Goal: Book appointment/travel/reservation

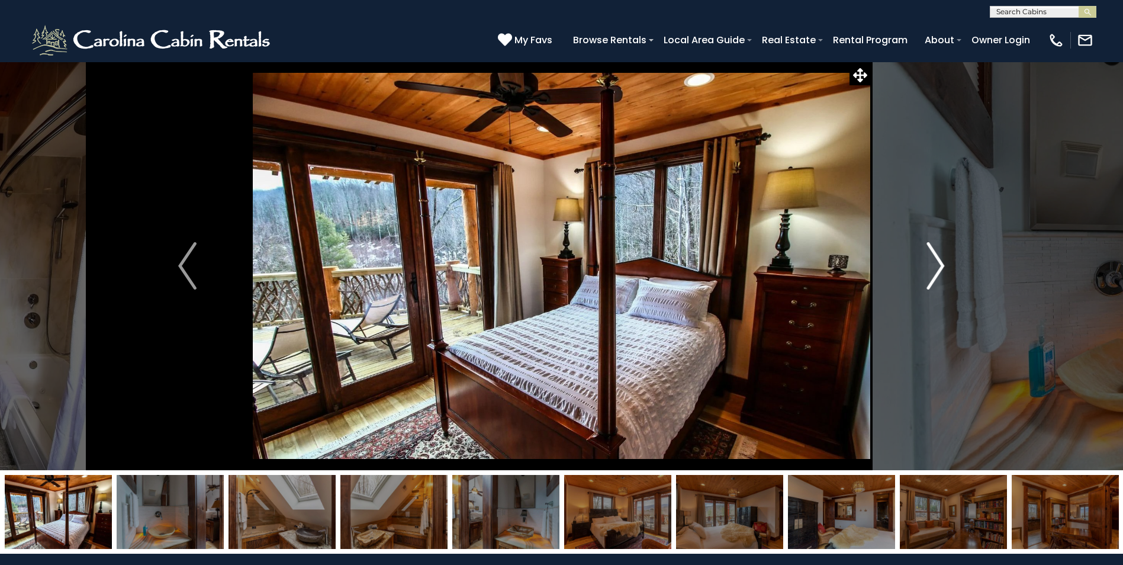
click at [929, 272] on img "Next" at bounding box center [935, 265] width 18 height 47
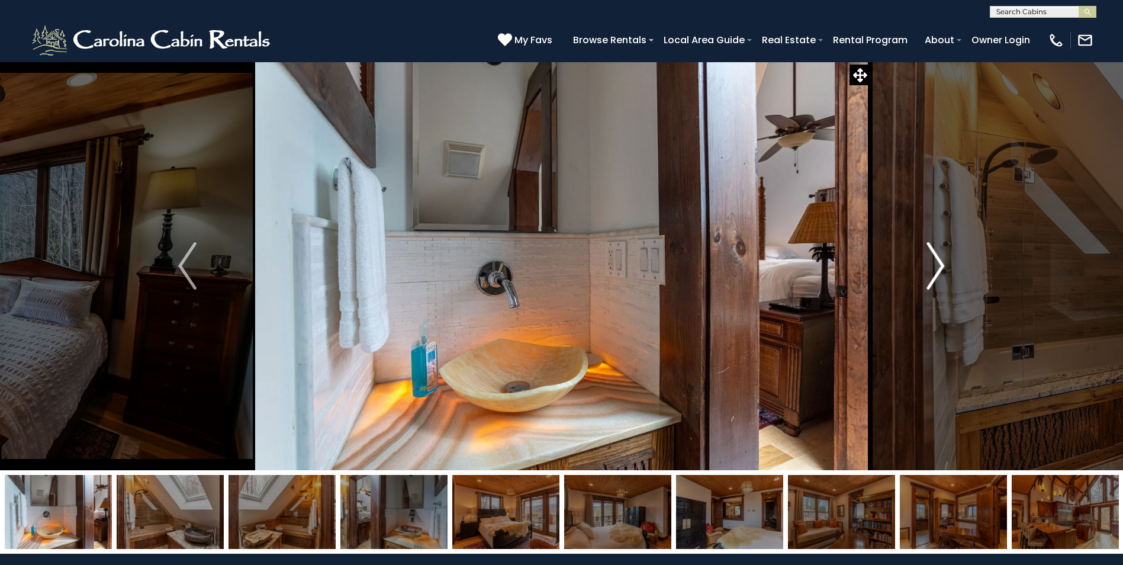
click at [935, 270] on img "Next" at bounding box center [935, 265] width 18 height 47
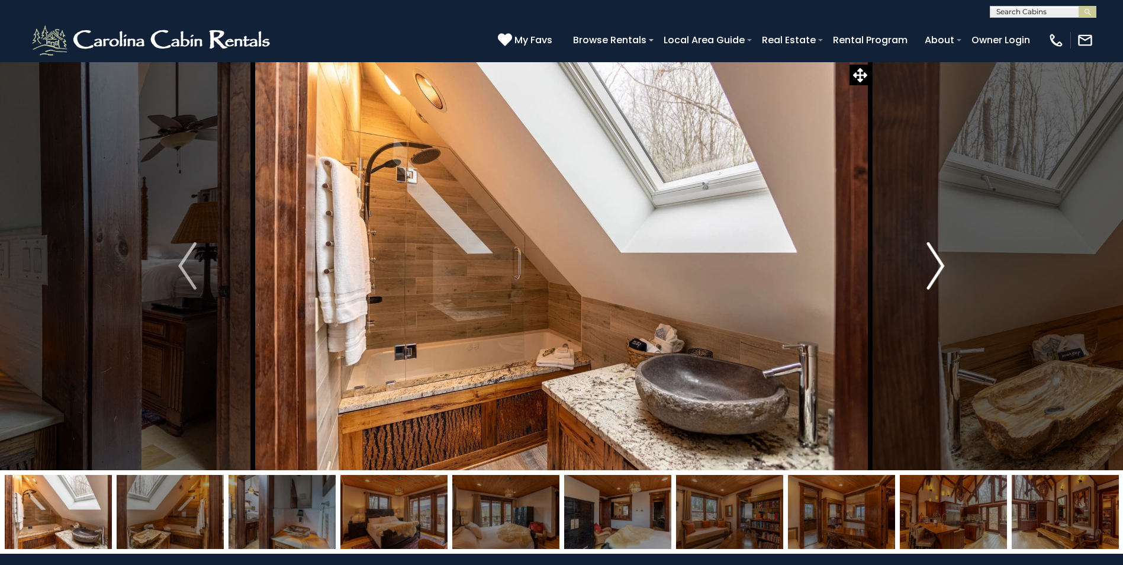
click at [937, 272] on img "Next" at bounding box center [935, 265] width 18 height 47
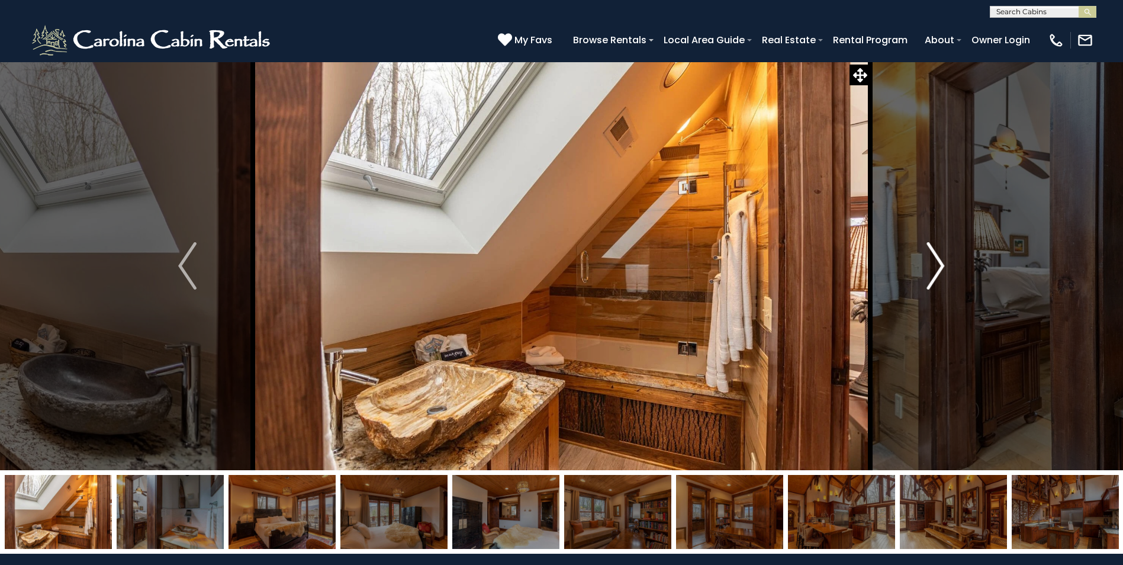
click at [943, 268] on img "Next" at bounding box center [935, 265] width 18 height 47
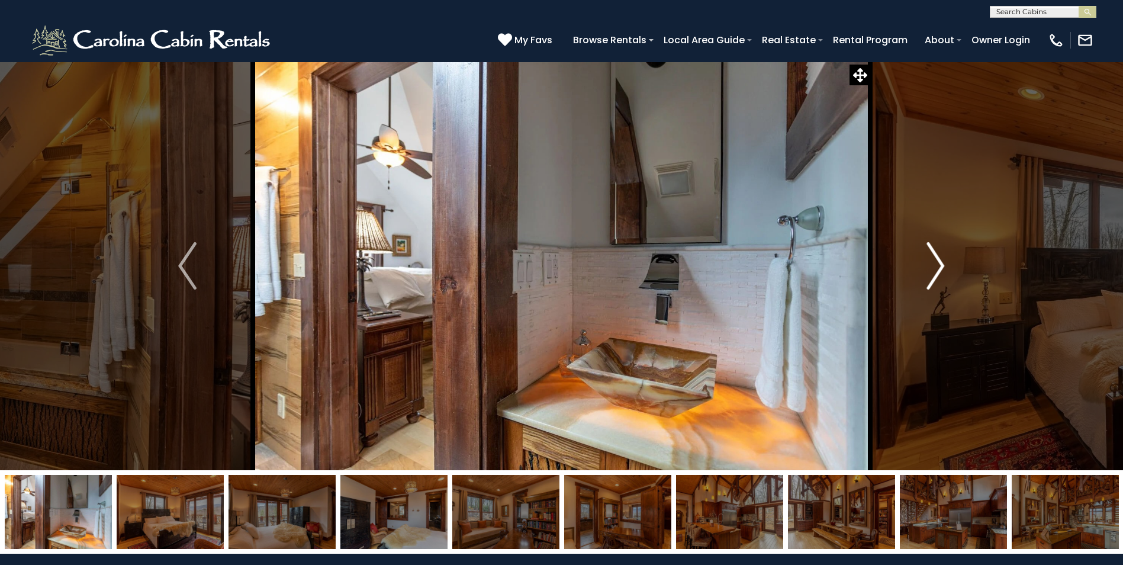
click at [943, 268] on img "Next" at bounding box center [935, 265] width 18 height 47
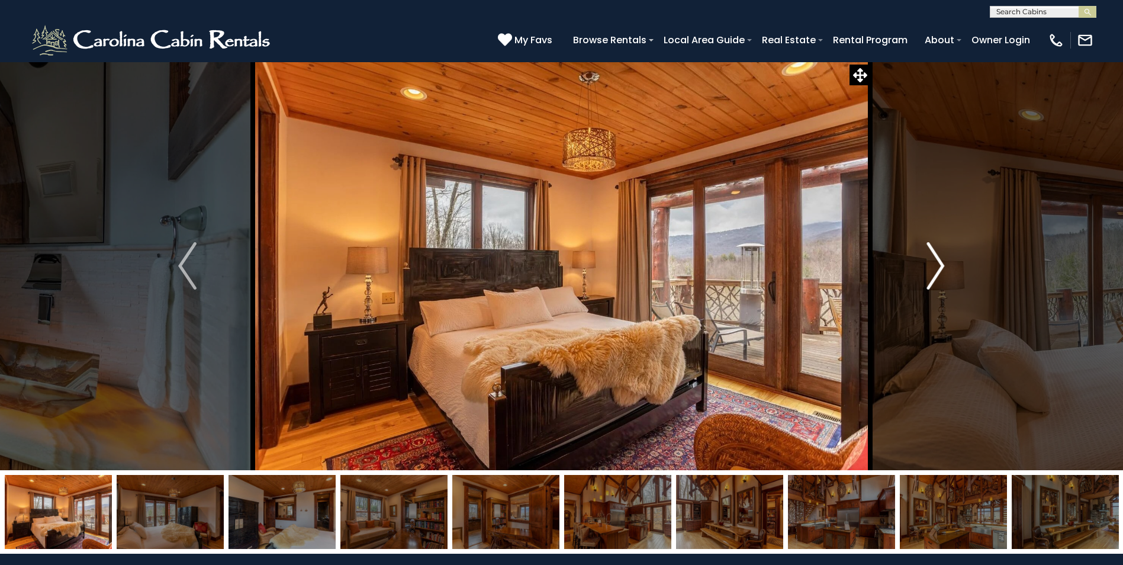
click at [943, 269] on img "Next" at bounding box center [935, 265] width 18 height 47
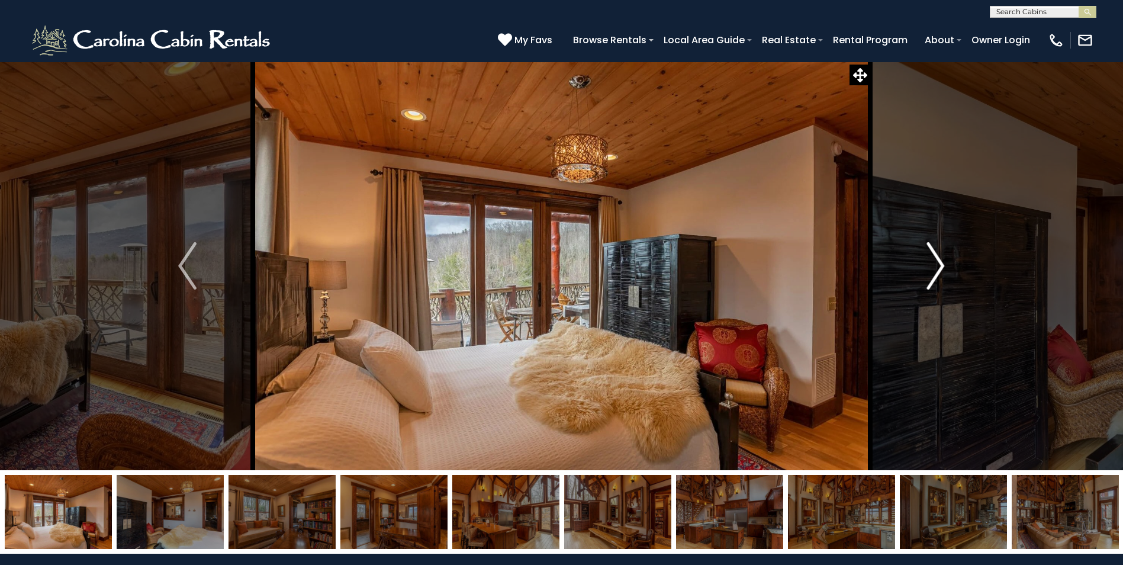
click at [943, 269] on img "Next" at bounding box center [935, 265] width 18 height 47
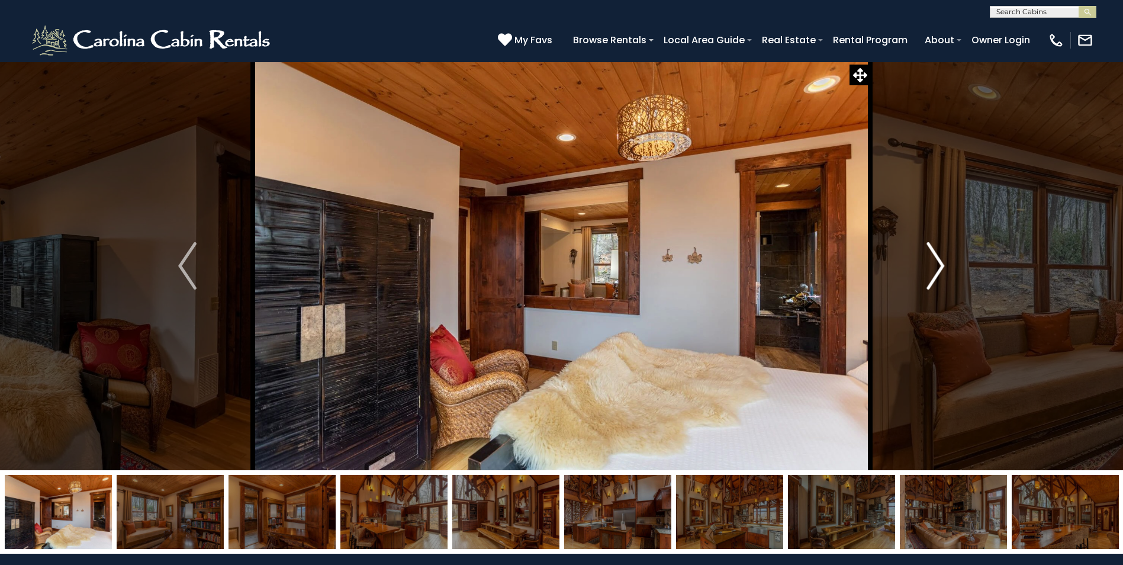
click at [943, 269] on img "Next" at bounding box center [935, 265] width 18 height 47
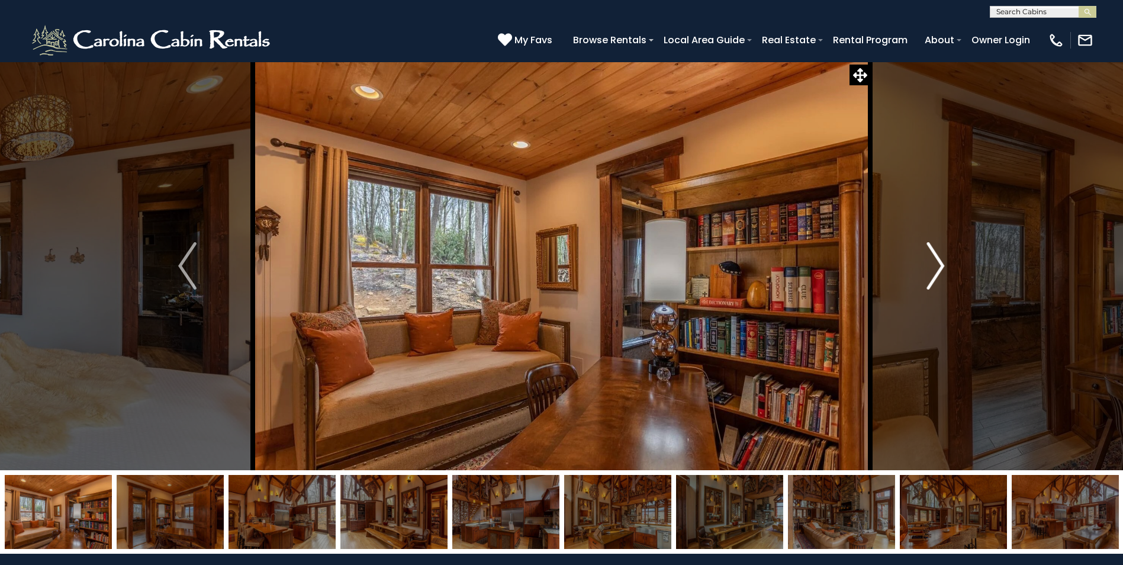
click at [942, 269] on img "Next" at bounding box center [935, 265] width 18 height 47
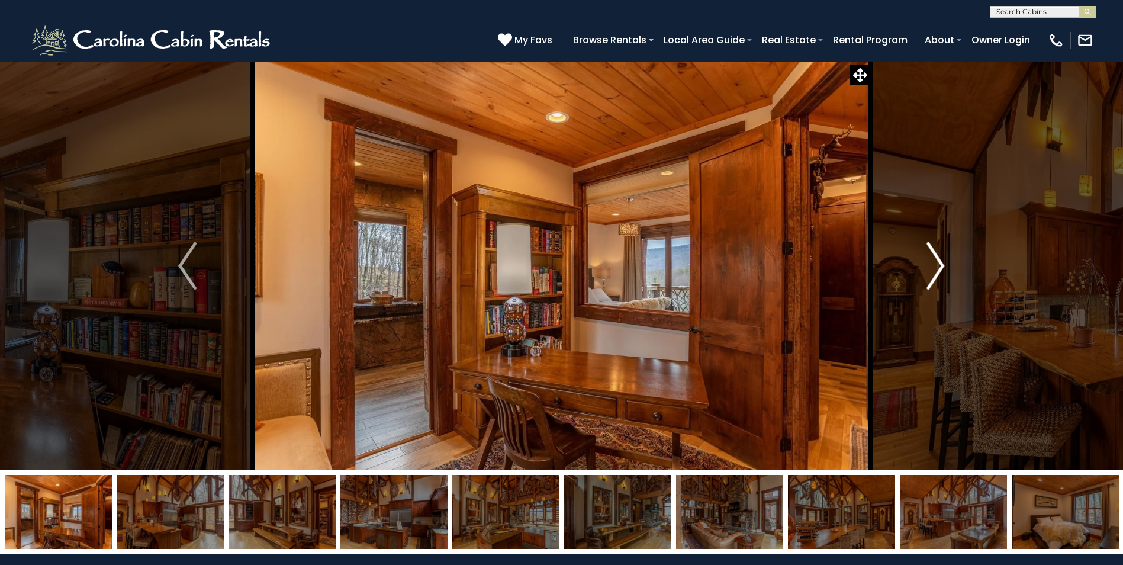
click at [942, 269] on img "Next" at bounding box center [935, 265] width 18 height 47
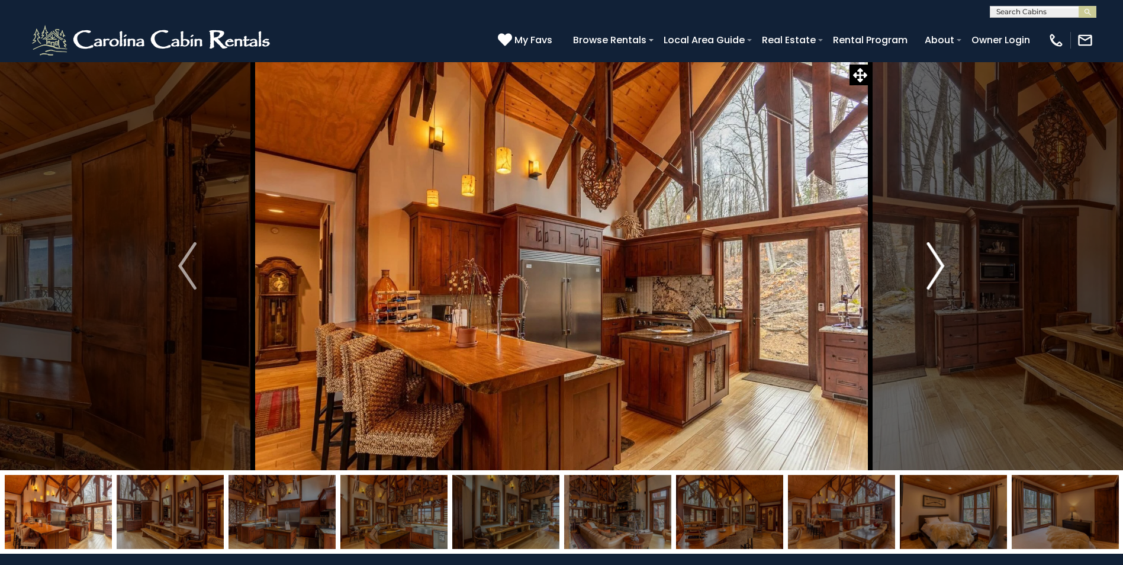
click at [938, 263] on img "Next" at bounding box center [935, 265] width 18 height 47
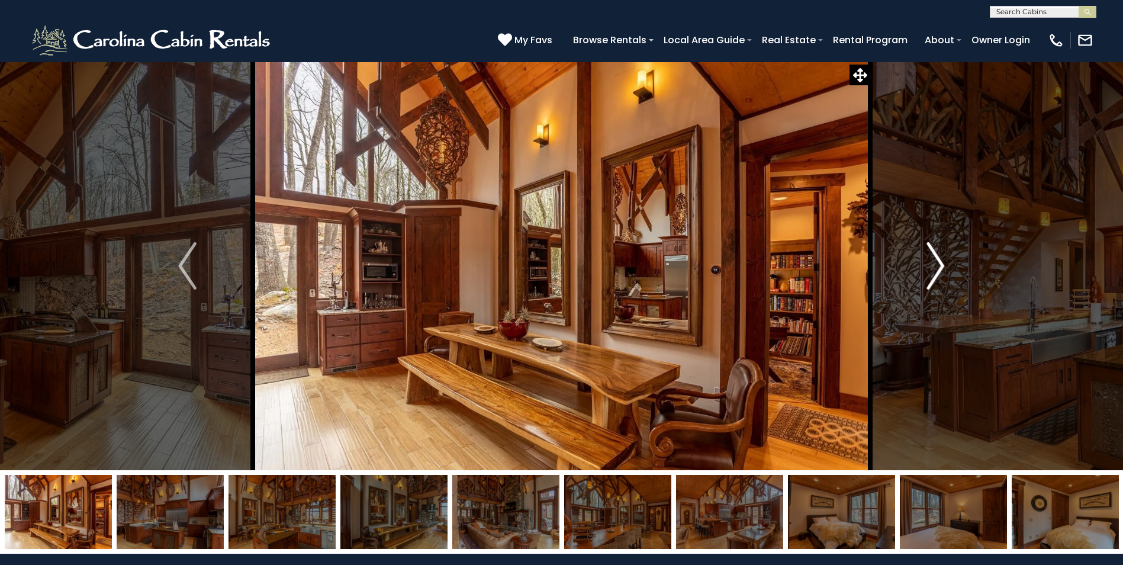
click at [938, 263] on img "Next" at bounding box center [935, 265] width 18 height 47
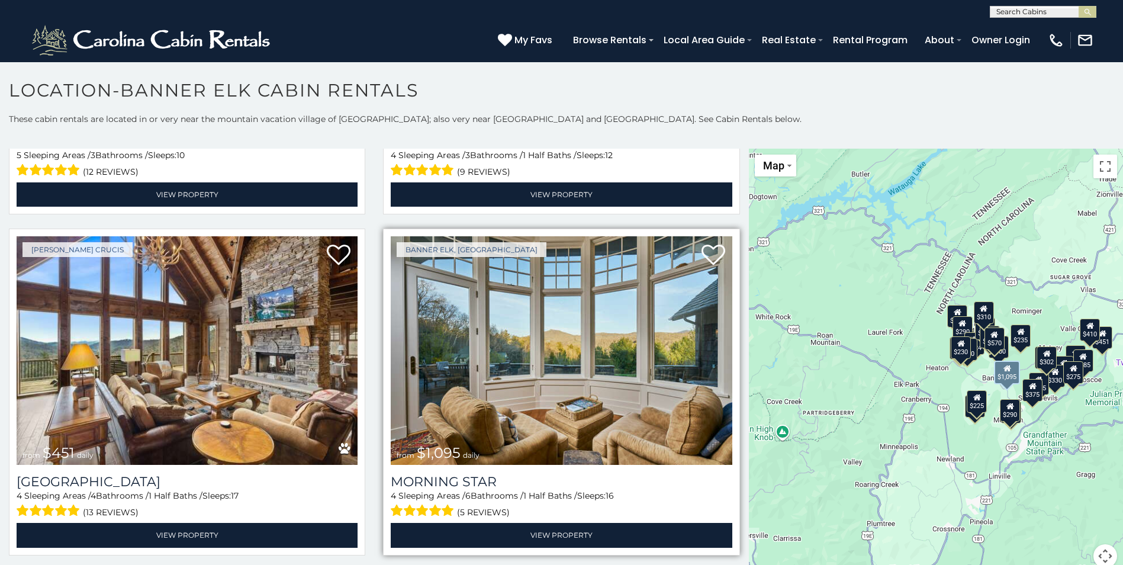
scroll to position [355, 0]
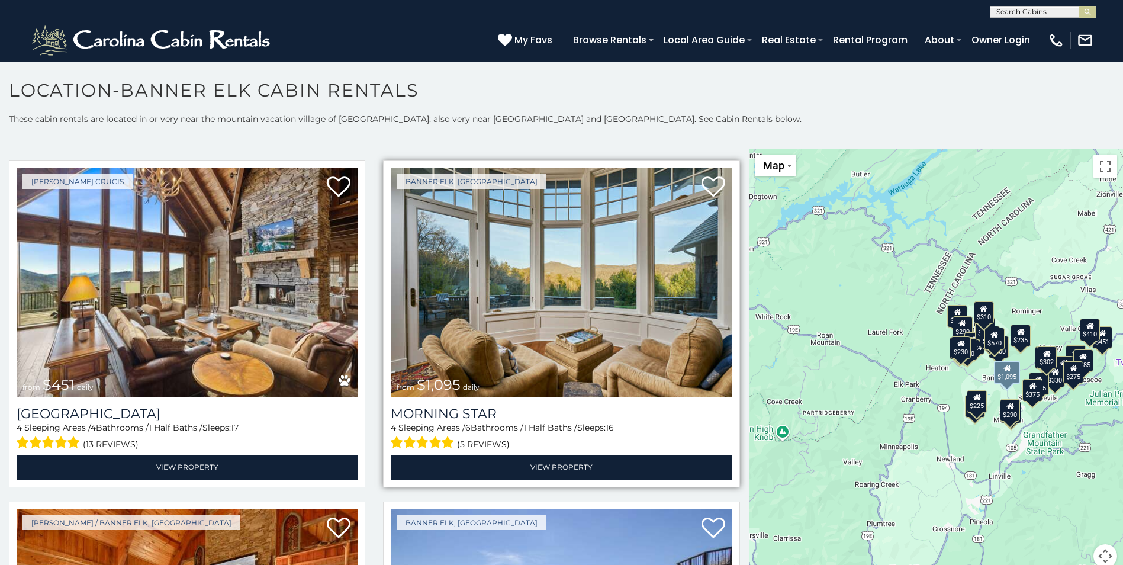
click at [595, 350] on img at bounding box center [561, 282] width 341 height 228
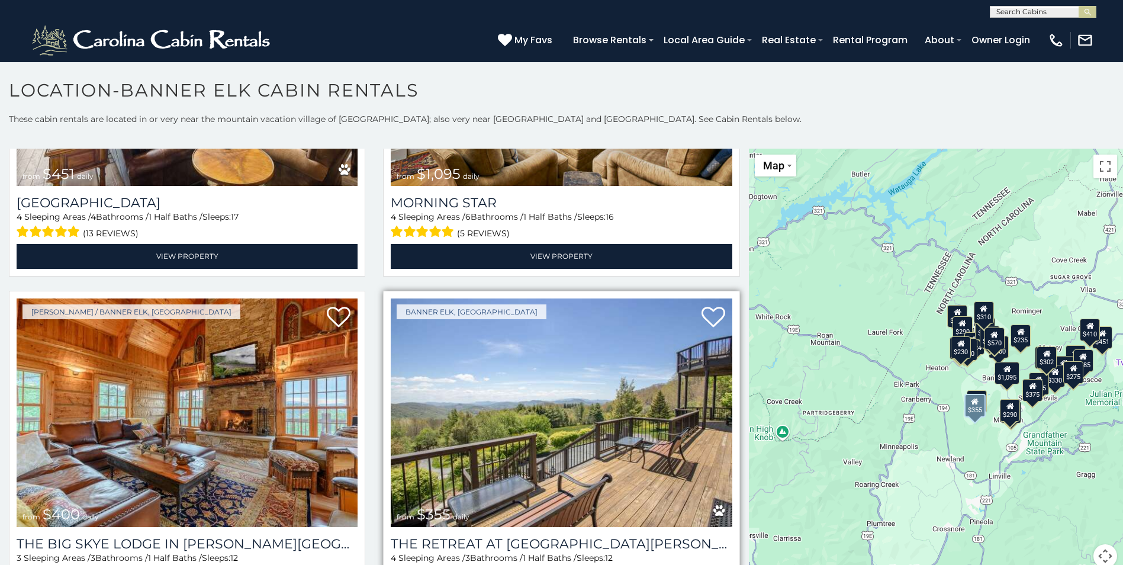
scroll to position [592, 0]
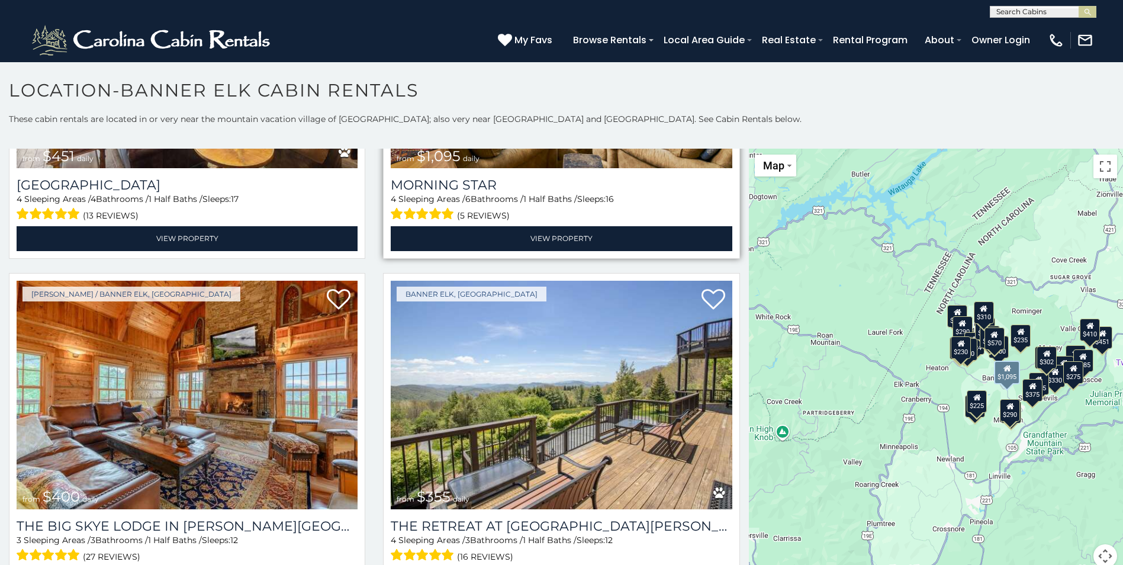
scroll to position [592, 0]
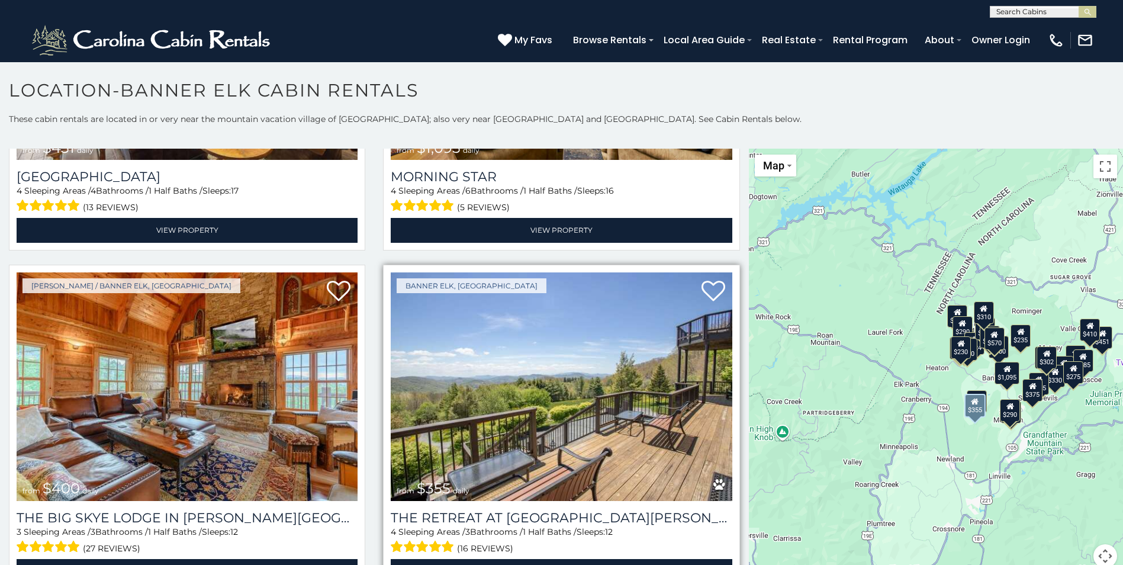
click at [544, 398] on img at bounding box center [561, 386] width 341 height 228
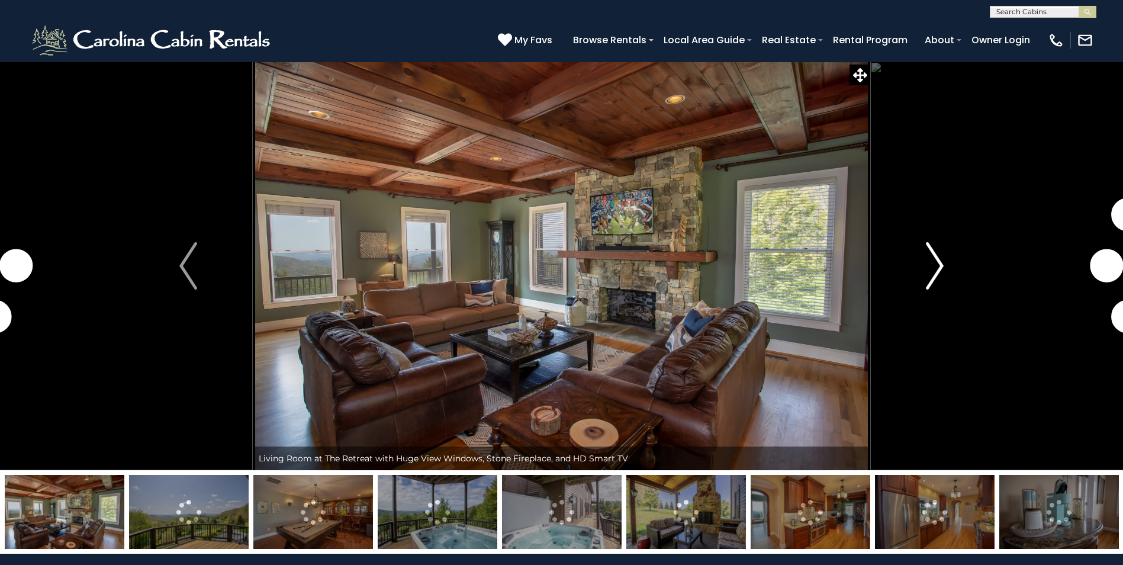
click at [931, 268] on img "Next" at bounding box center [935, 265] width 18 height 47
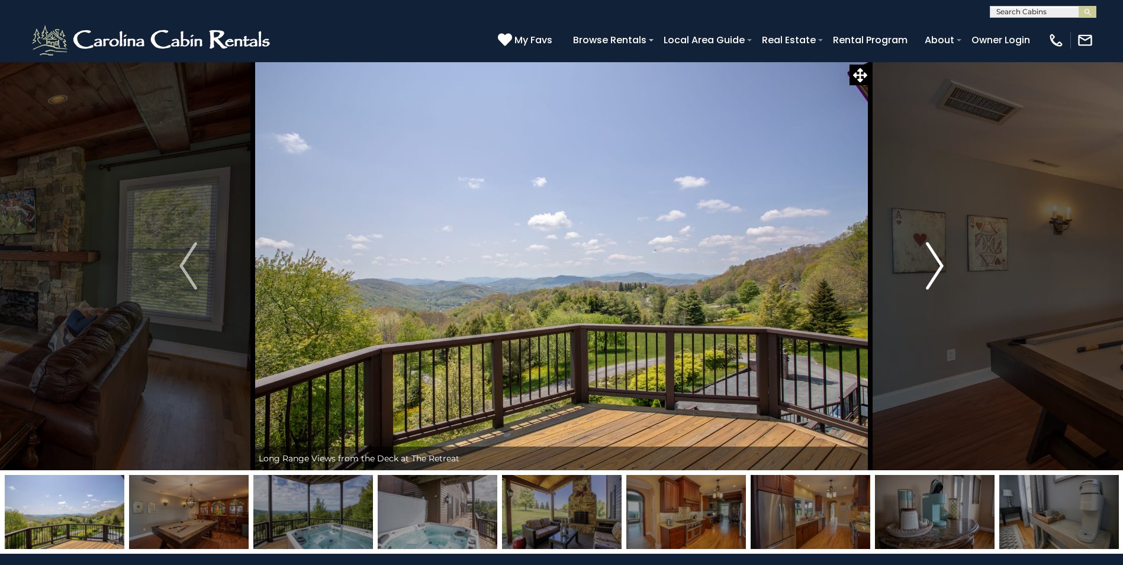
click at [937, 266] on img "Next" at bounding box center [935, 265] width 18 height 47
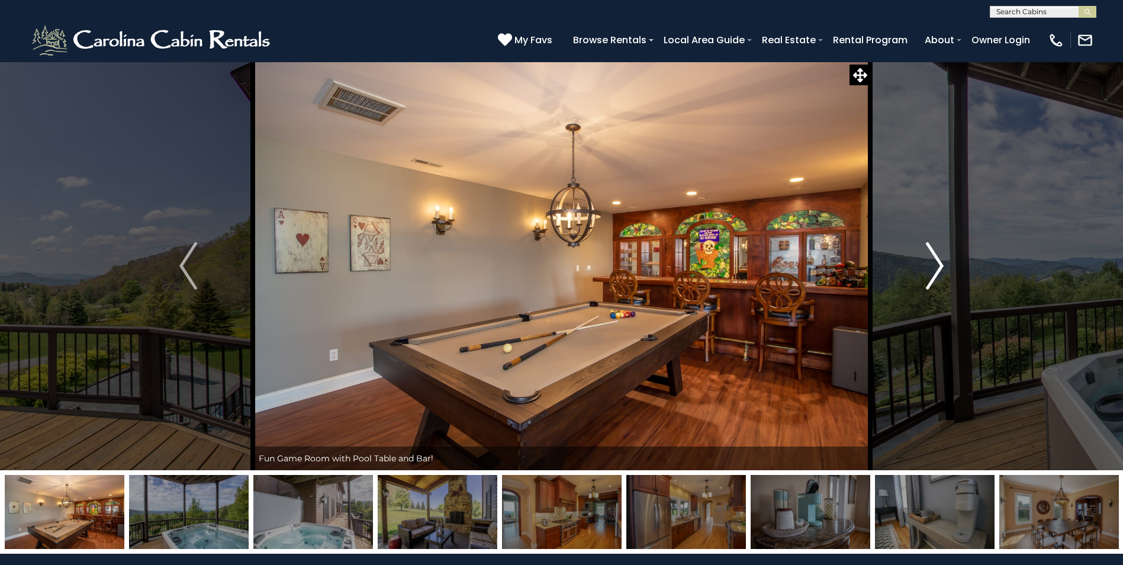
click at [937, 266] on img "Next" at bounding box center [935, 265] width 18 height 47
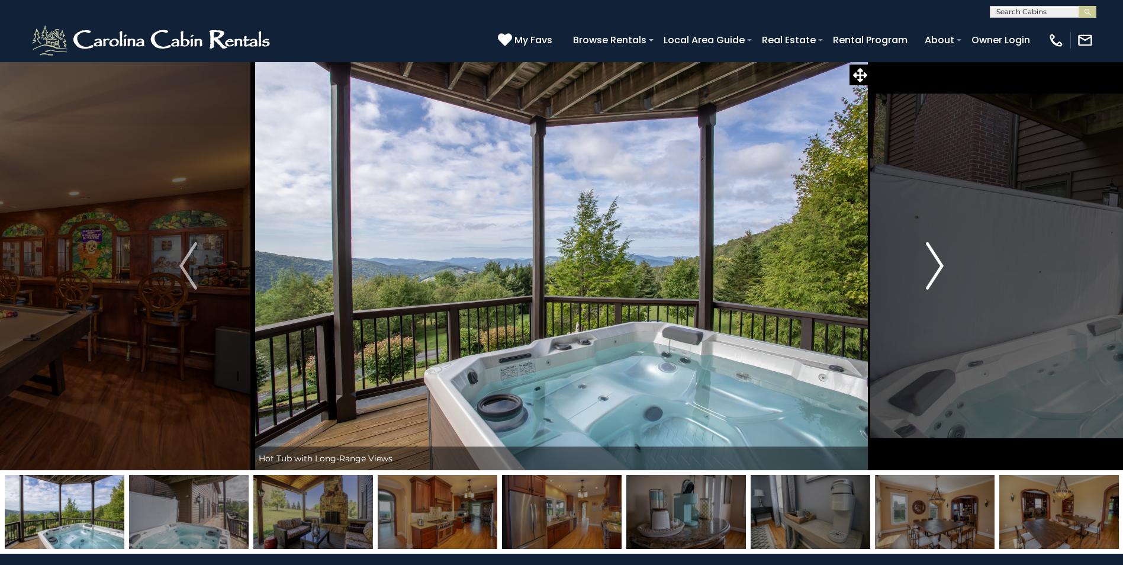
click at [937, 266] on img "Next" at bounding box center [935, 265] width 18 height 47
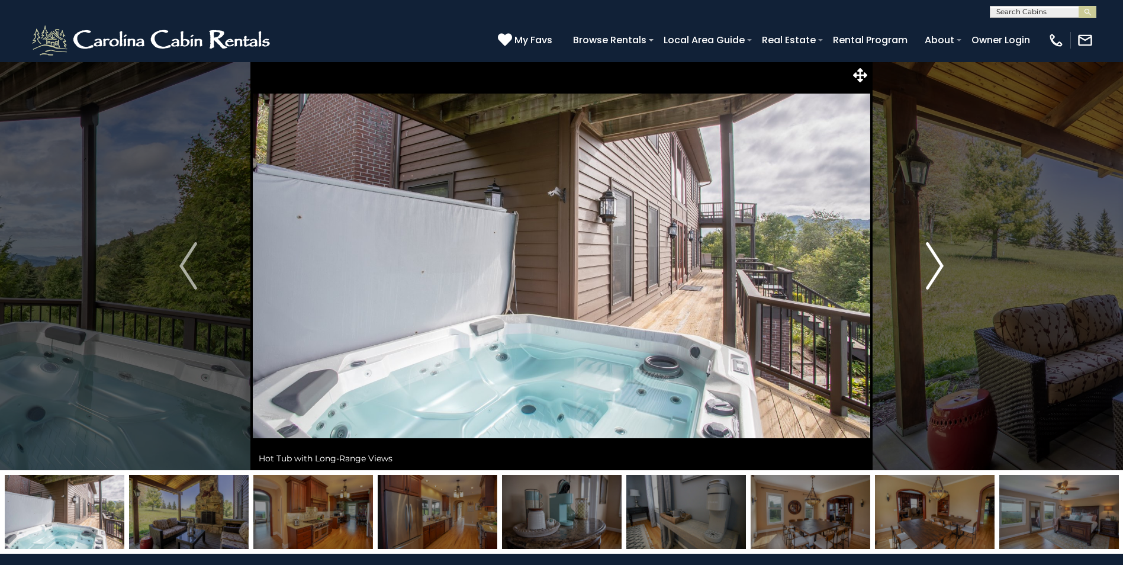
click at [937, 266] on img "Next" at bounding box center [935, 265] width 18 height 47
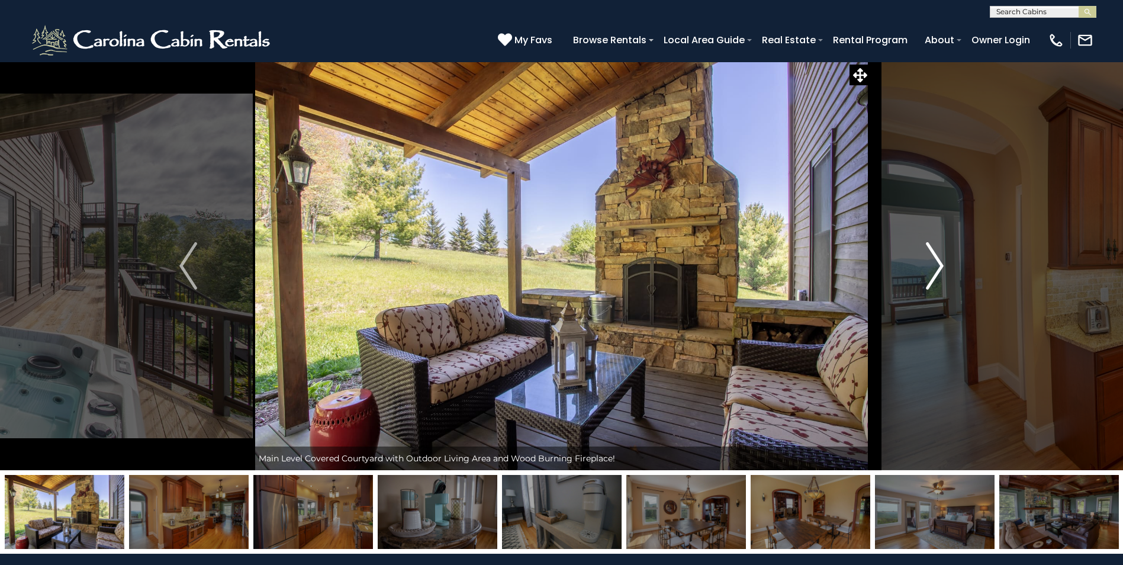
click at [937, 266] on img "Next" at bounding box center [935, 265] width 18 height 47
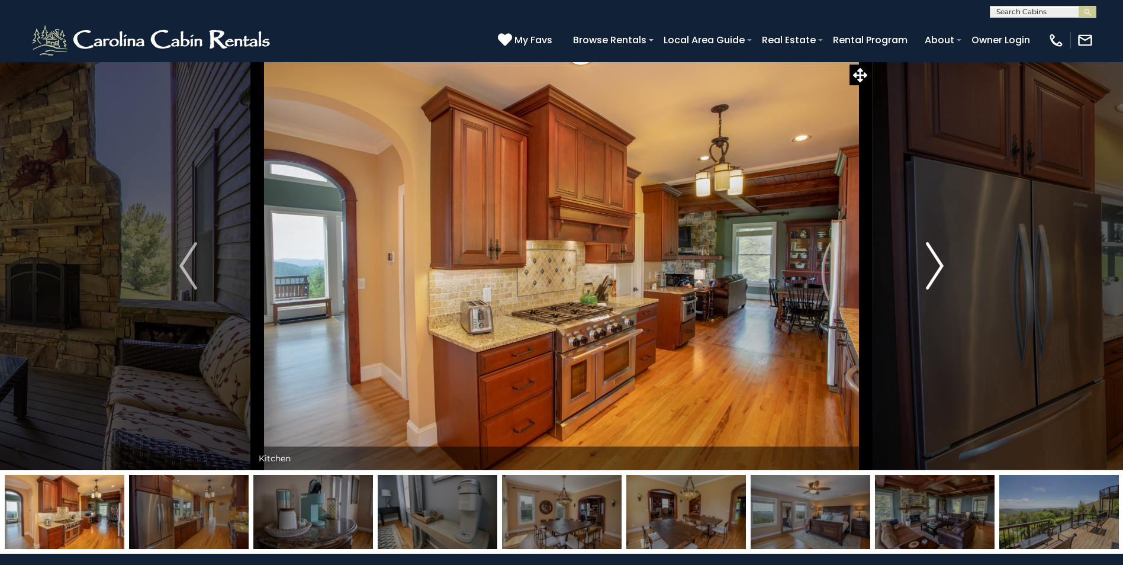
click at [939, 264] on img "Next" at bounding box center [935, 265] width 18 height 47
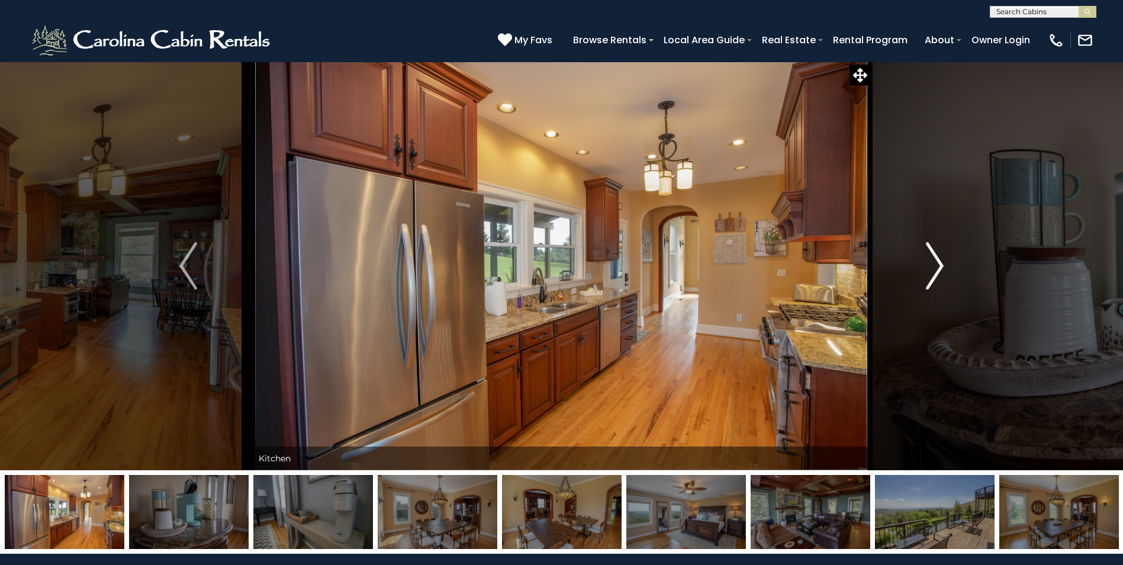
click at [939, 264] on img "Next" at bounding box center [935, 265] width 18 height 47
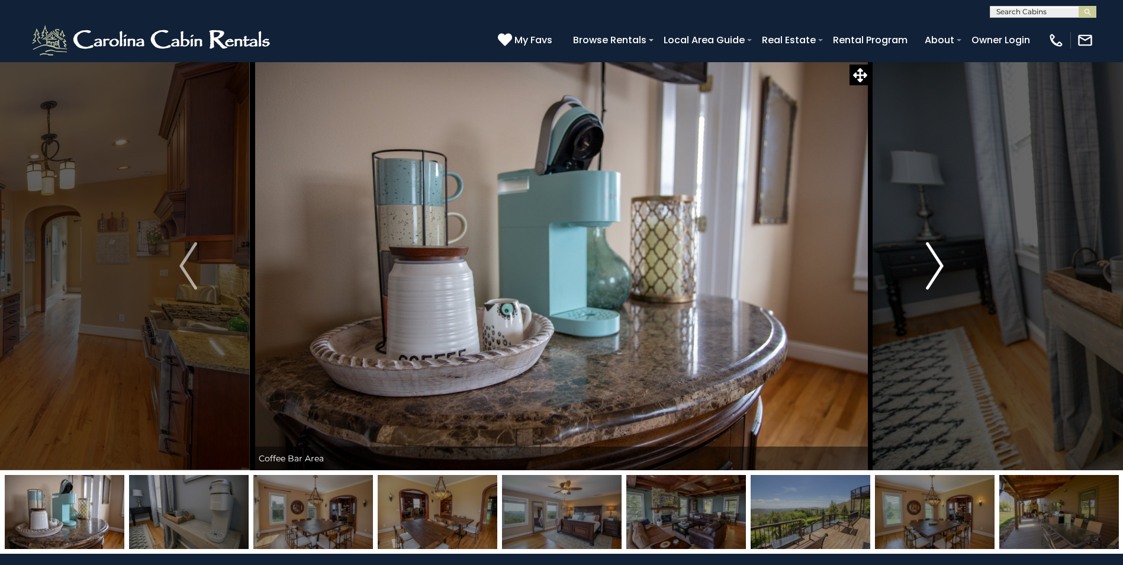
click at [939, 264] on img "Next" at bounding box center [935, 265] width 18 height 47
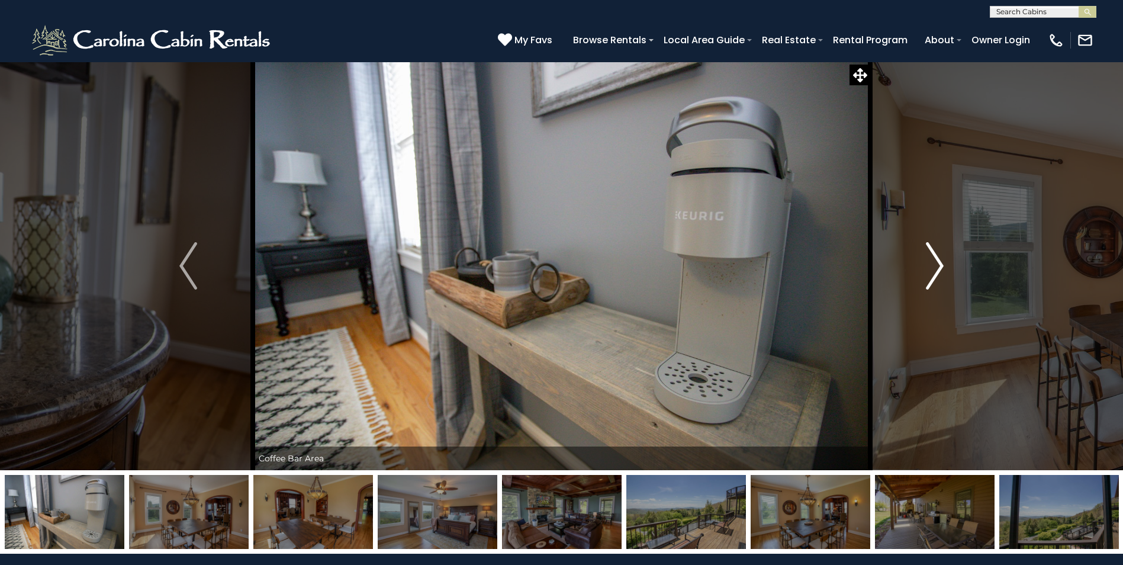
click at [939, 264] on img "Next" at bounding box center [935, 265] width 18 height 47
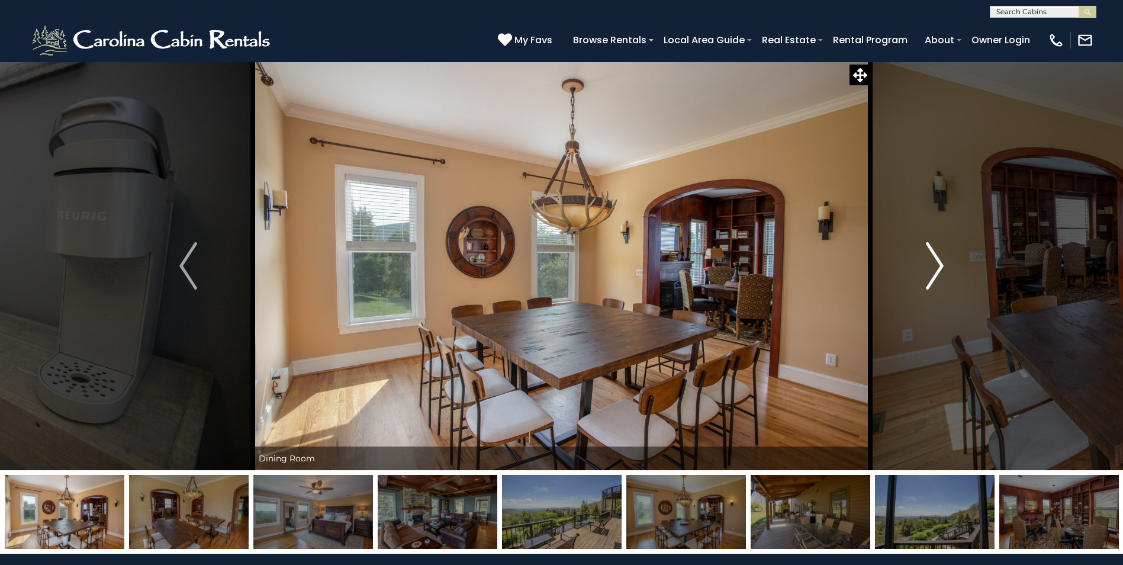
click at [939, 264] on img "Next" at bounding box center [935, 265] width 18 height 47
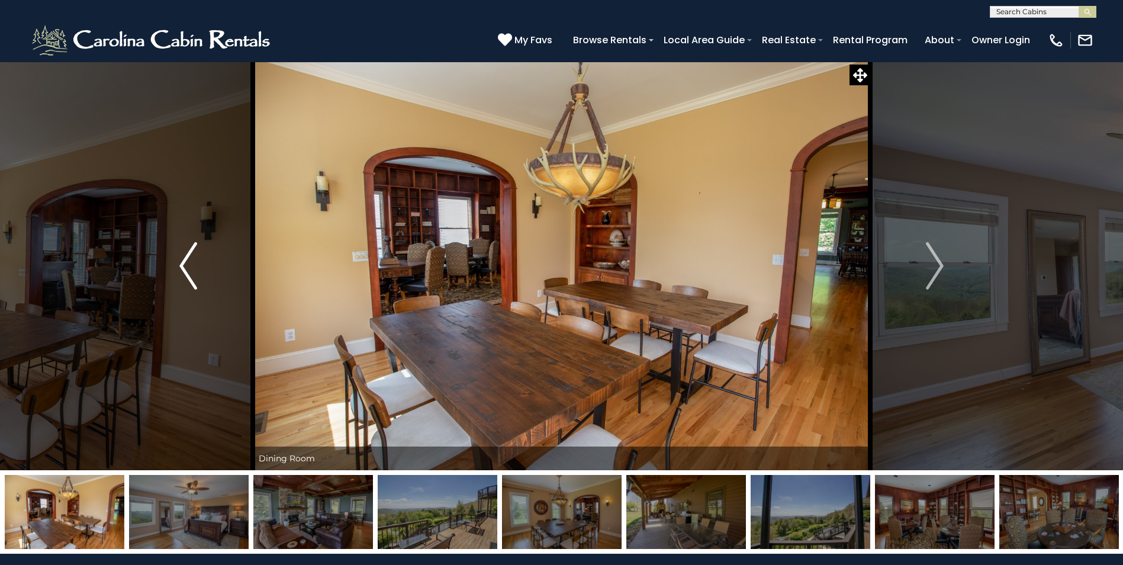
click at [191, 259] on img "Previous" at bounding box center [188, 265] width 18 height 47
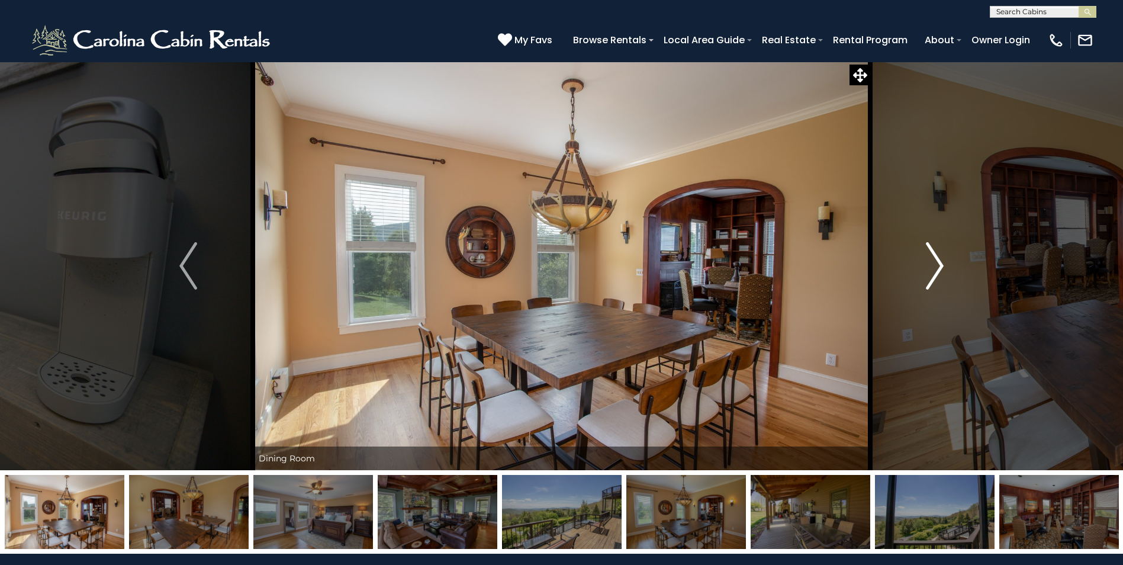
click at [935, 271] on img "Next" at bounding box center [935, 265] width 18 height 47
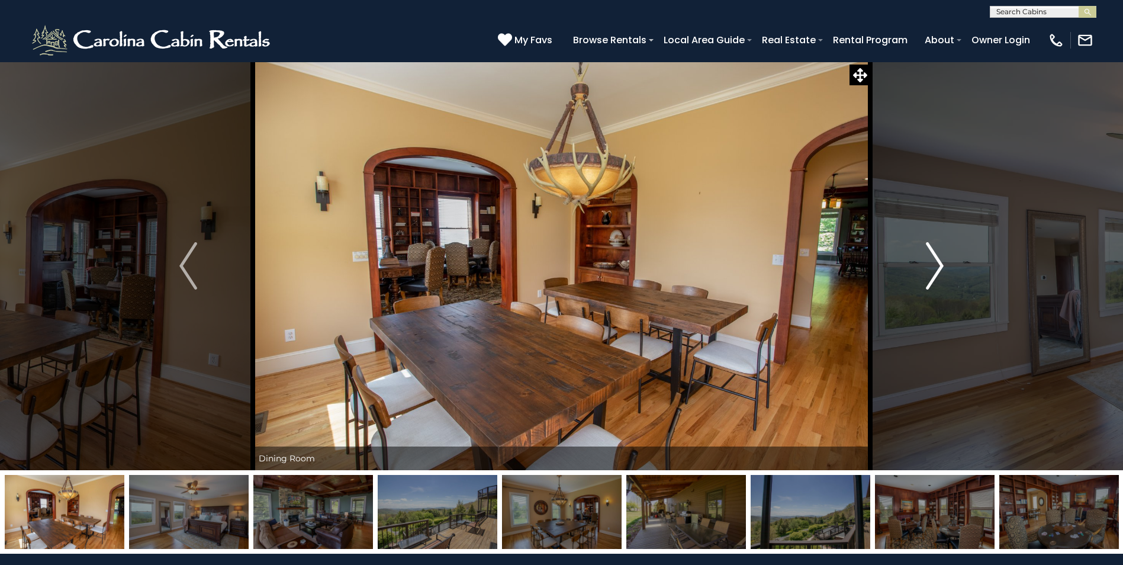
click at [936, 267] on img "Next" at bounding box center [935, 265] width 18 height 47
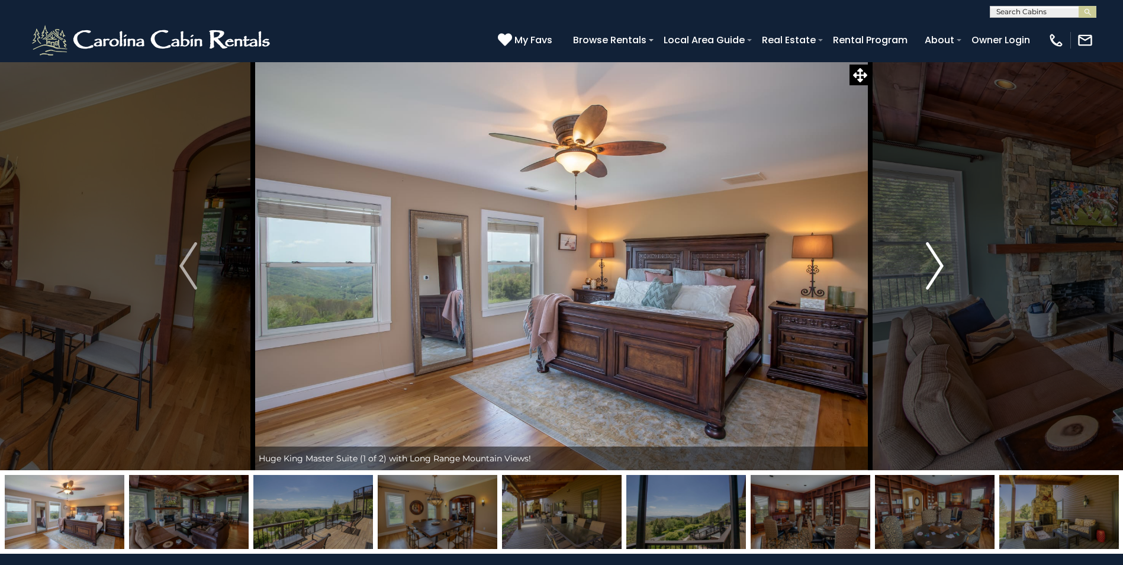
click at [936, 267] on img "Next" at bounding box center [935, 265] width 18 height 47
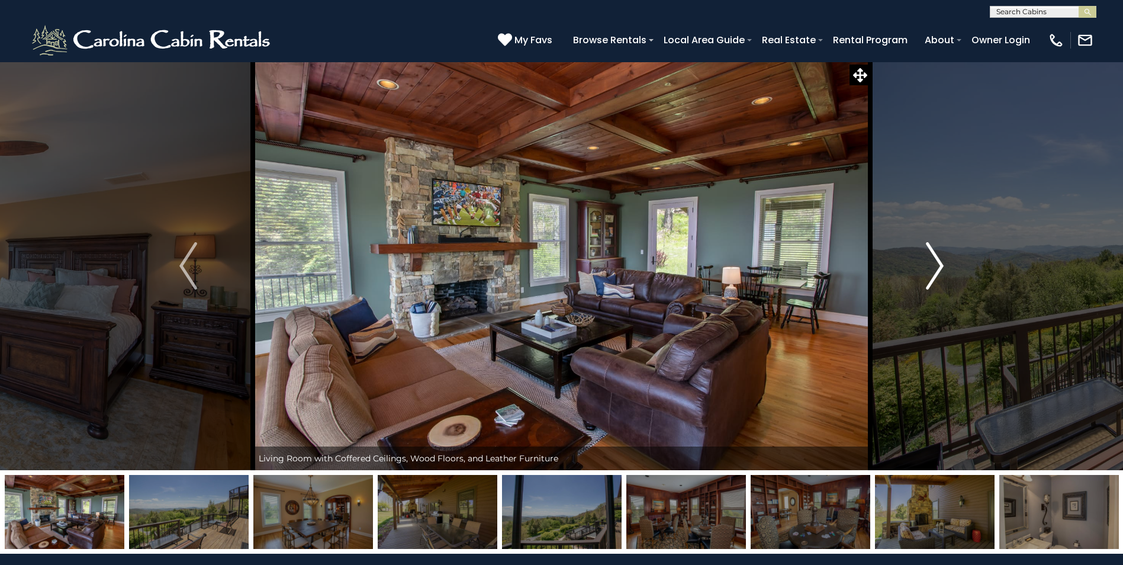
click at [936, 267] on img "Next" at bounding box center [935, 265] width 18 height 47
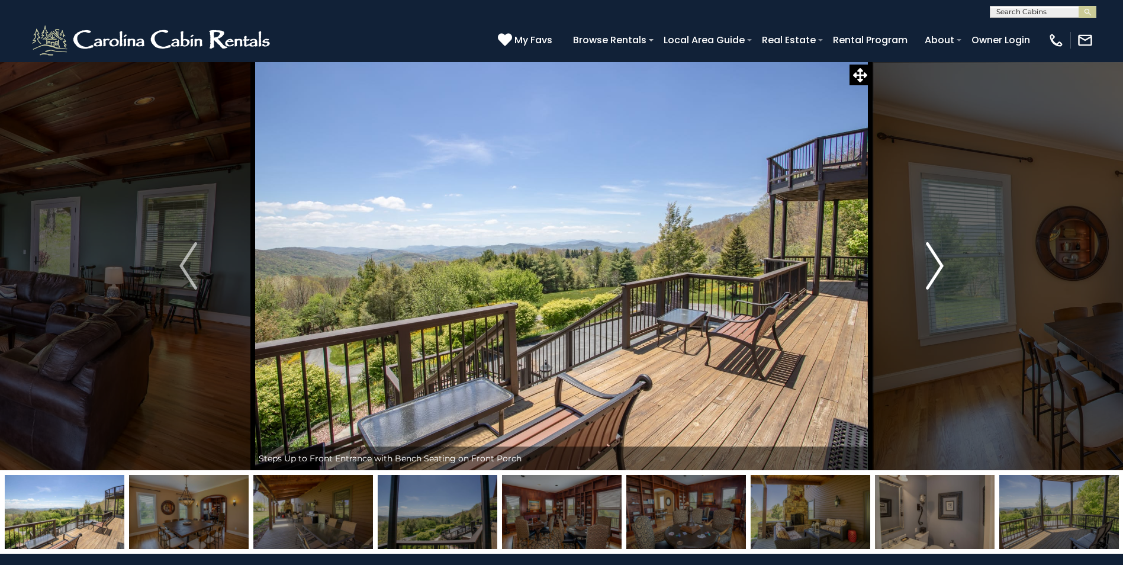
click at [936, 267] on img "Next" at bounding box center [935, 265] width 18 height 47
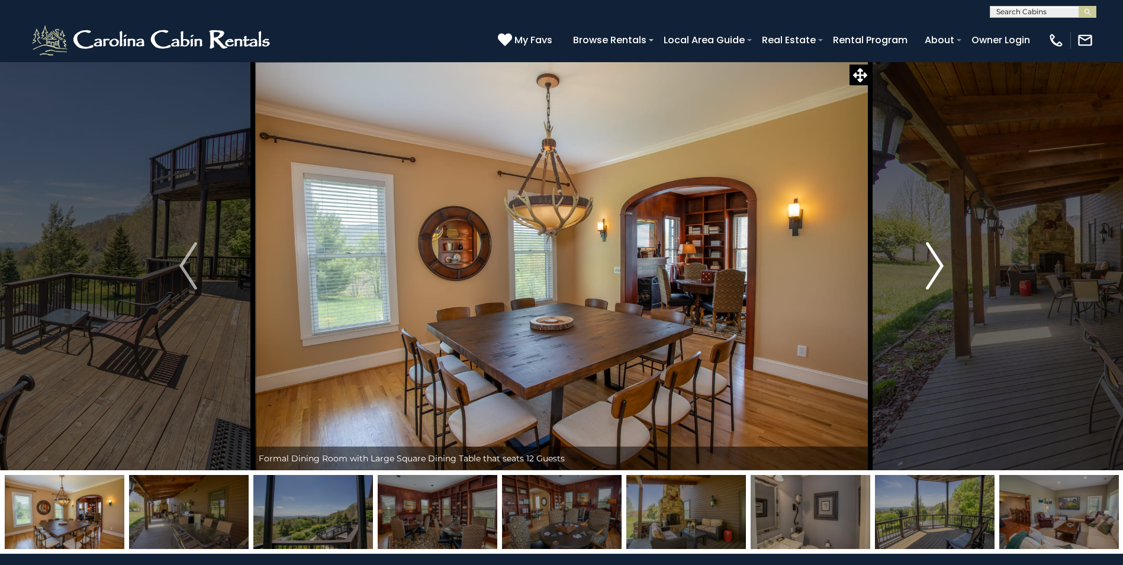
click at [936, 267] on img "Next" at bounding box center [935, 265] width 18 height 47
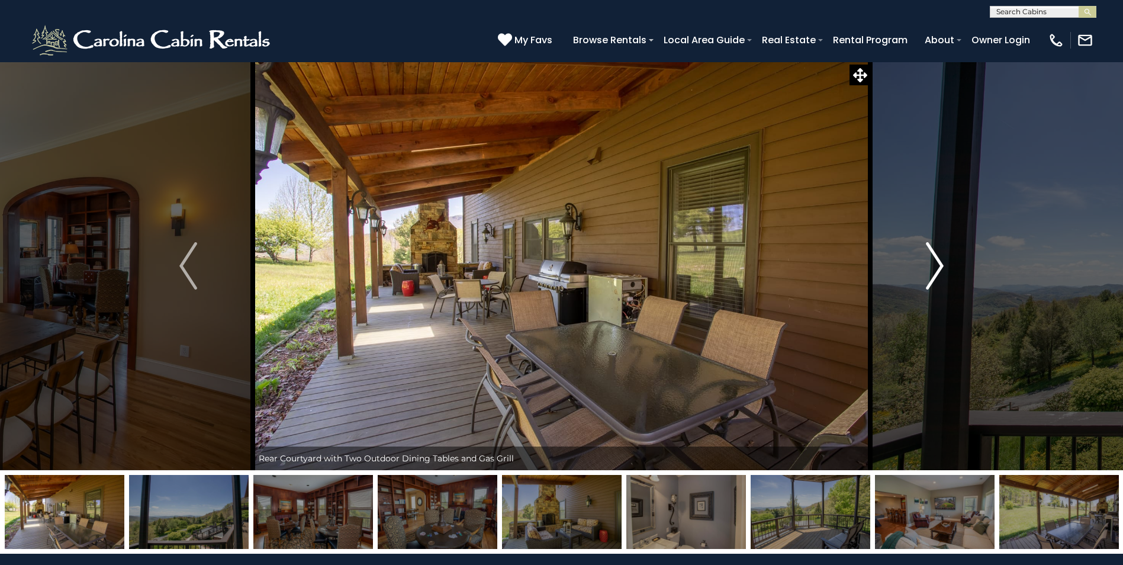
click at [936, 267] on img "Next" at bounding box center [935, 265] width 18 height 47
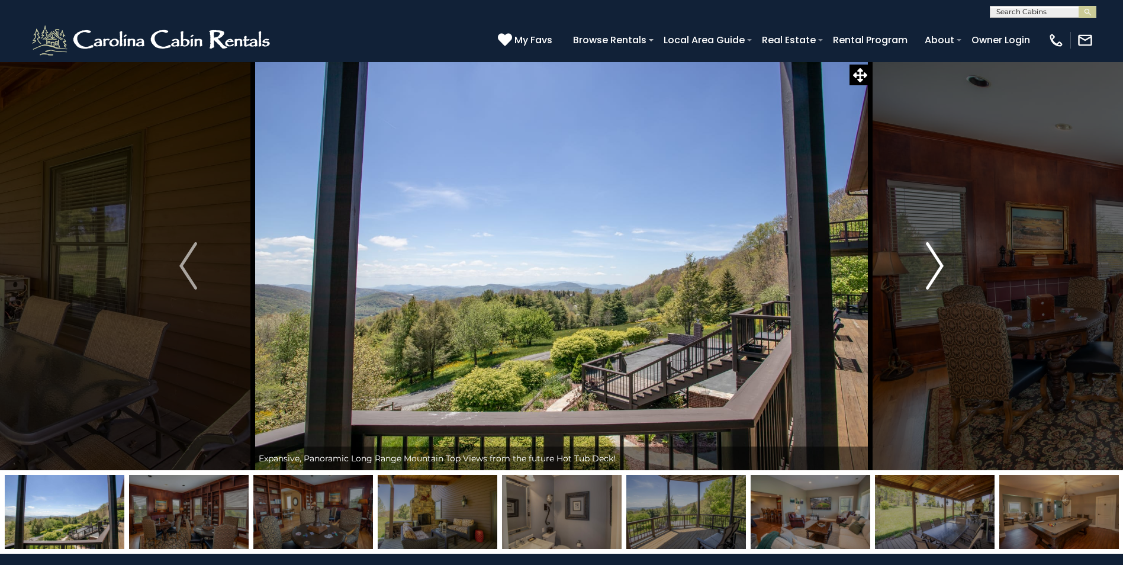
click at [936, 267] on img "Next" at bounding box center [935, 265] width 18 height 47
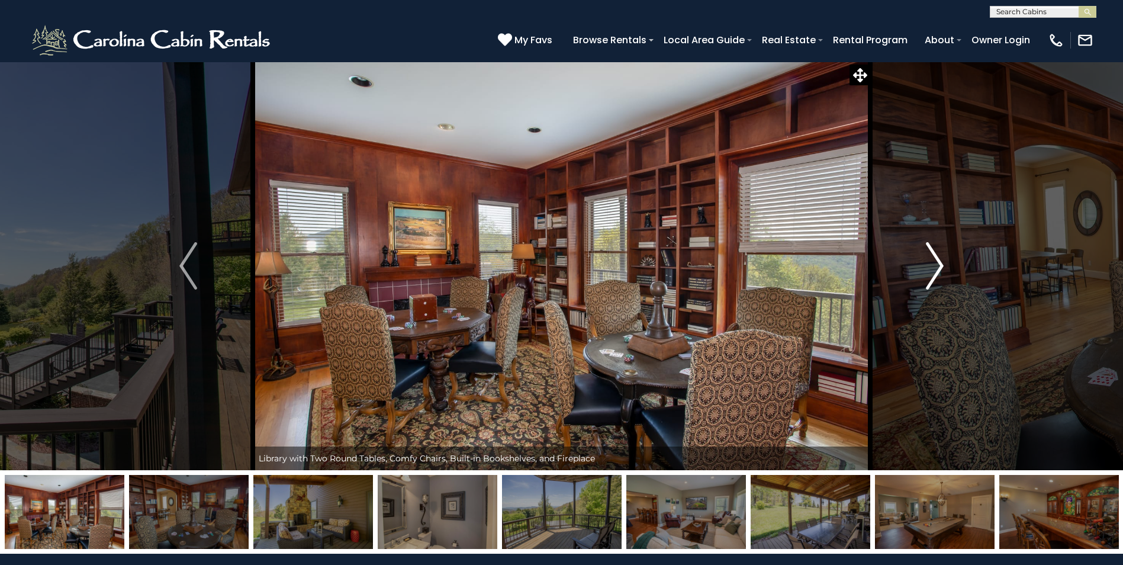
click at [936, 267] on img "Next" at bounding box center [935, 265] width 18 height 47
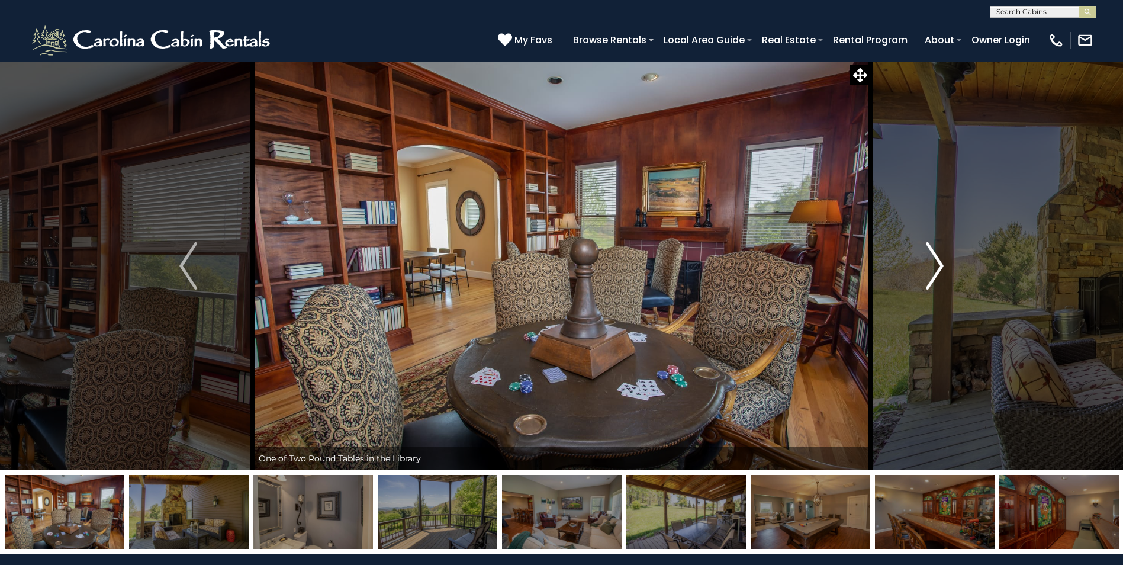
click at [936, 267] on img "Next" at bounding box center [935, 265] width 18 height 47
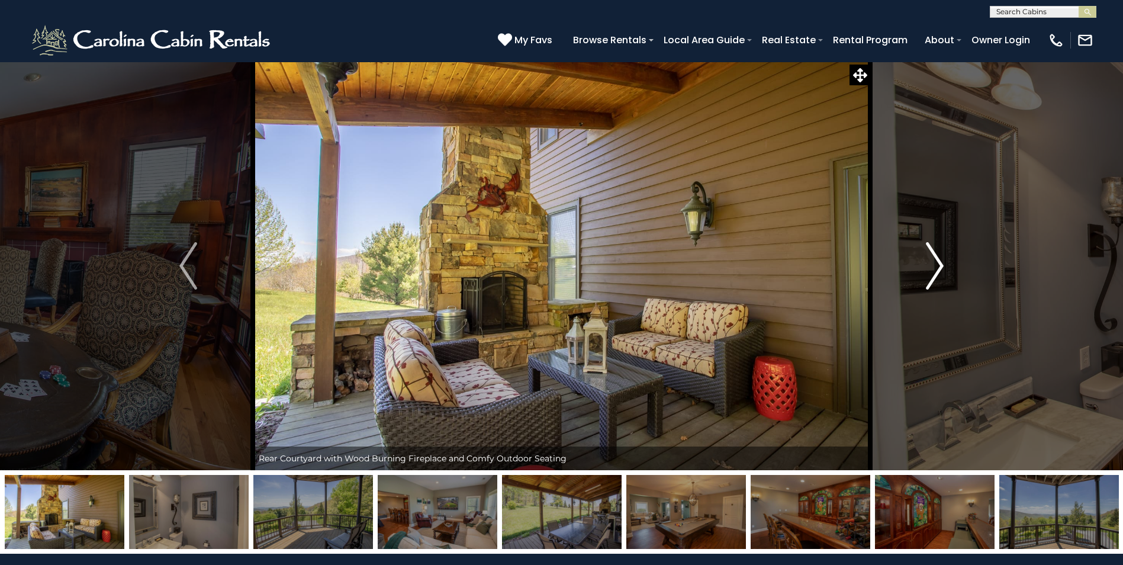
click at [936, 267] on img "Next" at bounding box center [935, 265] width 18 height 47
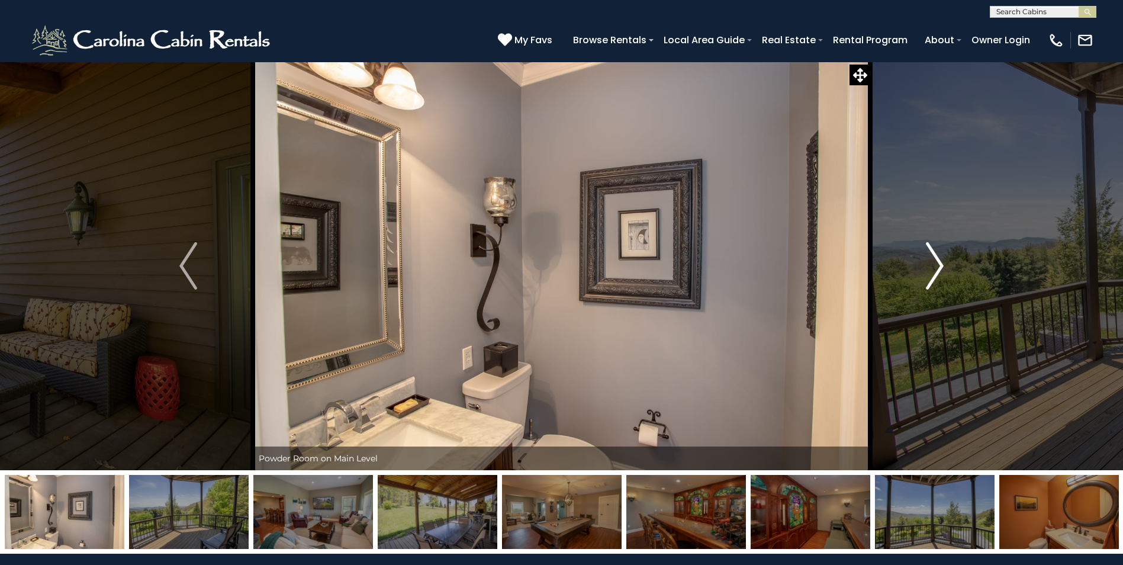
click at [936, 267] on img "Next" at bounding box center [935, 265] width 18 height 47
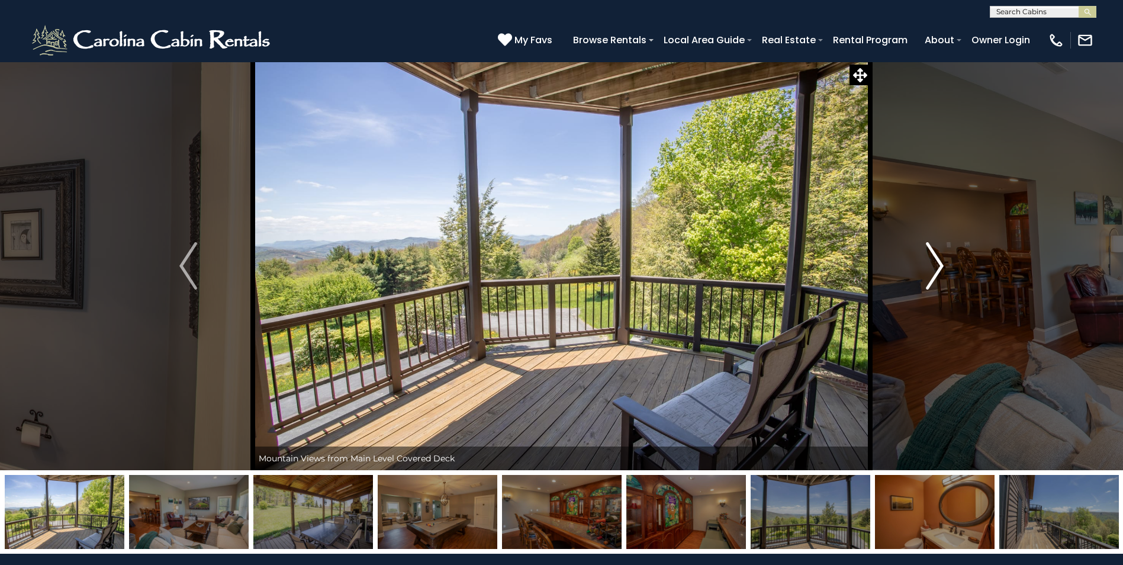
click at [936, 267] on img "Next" at bounding box center [935, 265] width 18 height 47
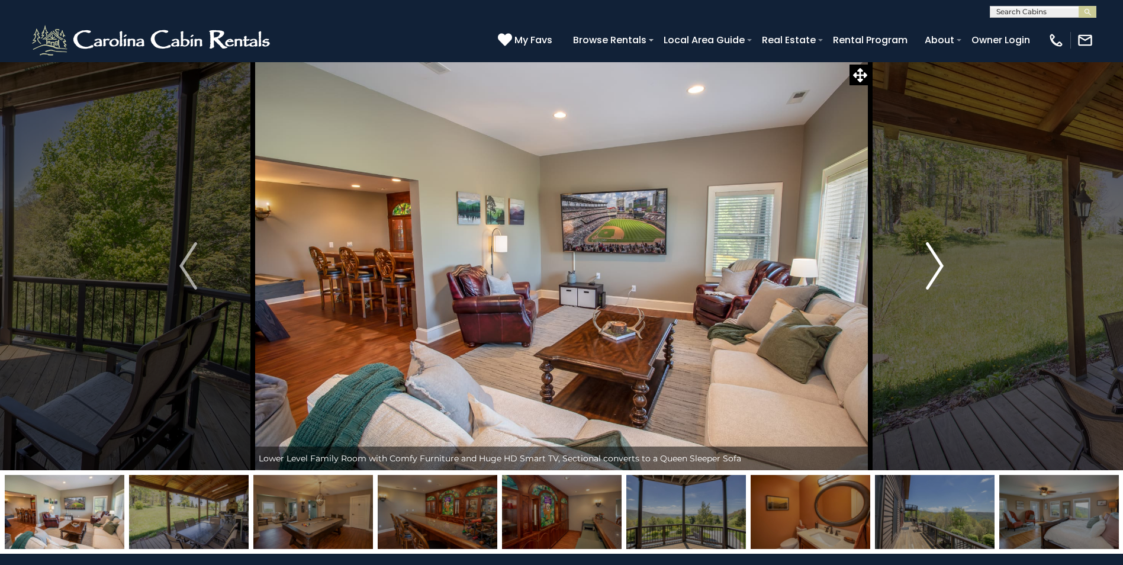
click at [936, 268] on img "Next" at bounding box center [935, 265] width 18 height 47
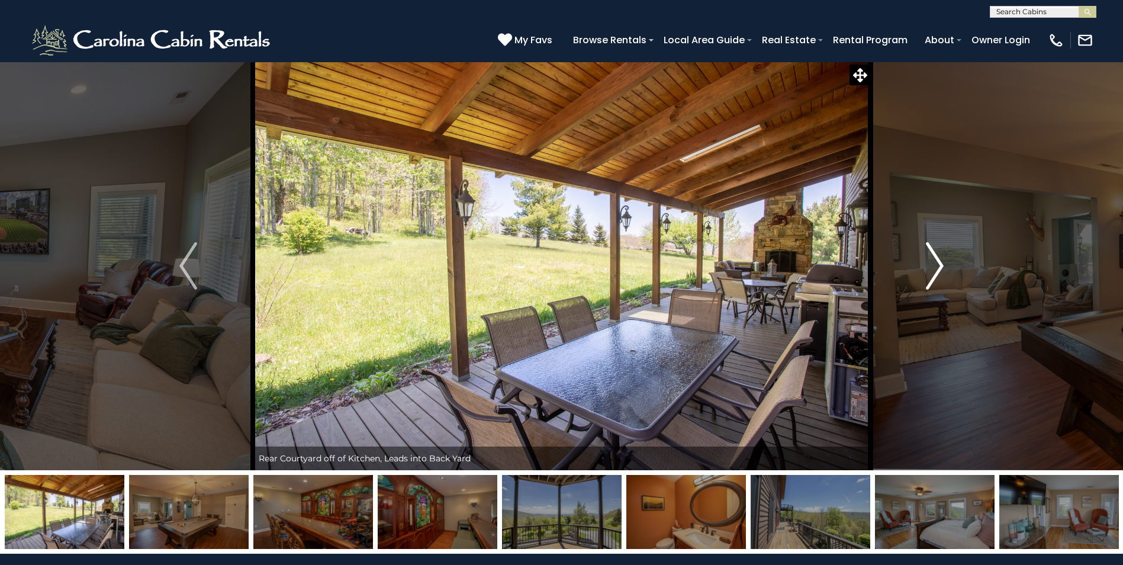
click at [936, 266] on img "Next" at bounding box center [935, 265] width 18 height 47
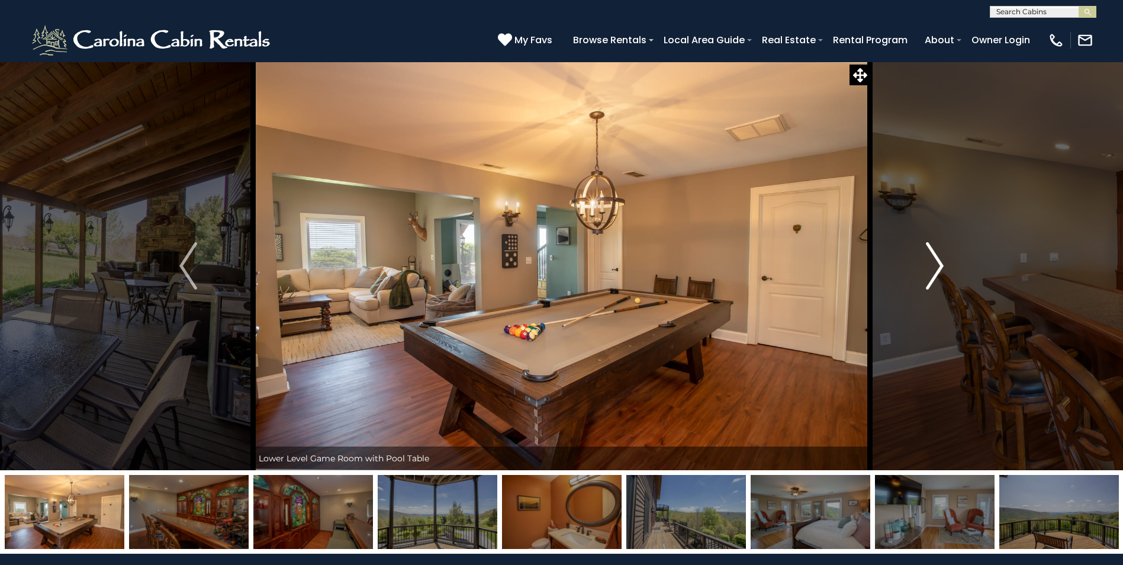
click at [936, 266] on img "Next" at bounding box center [935, 265] width 18 height 47
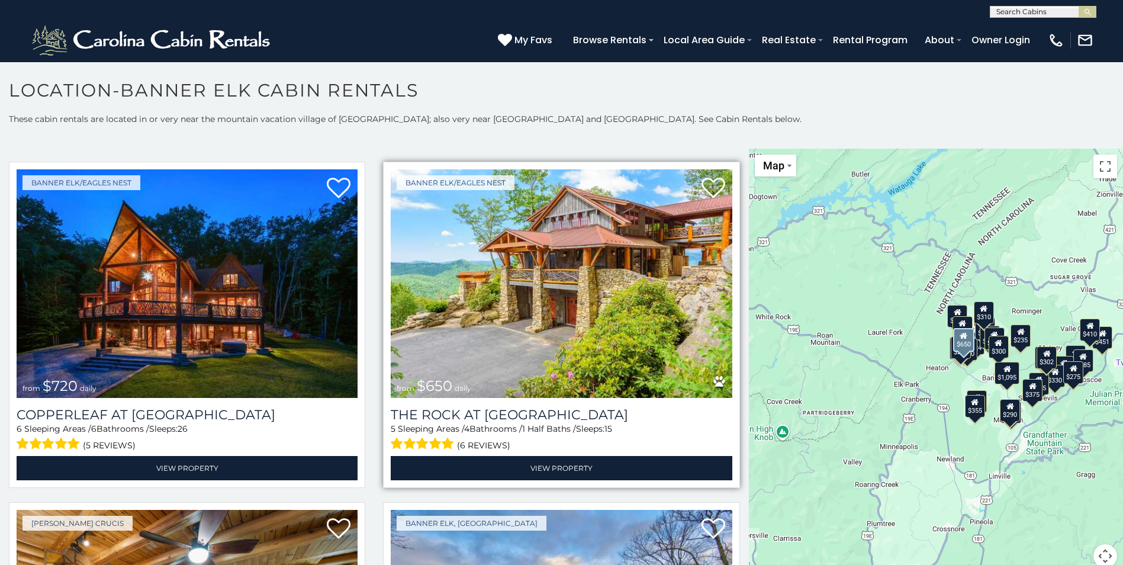
scroll to position [1065, 0]
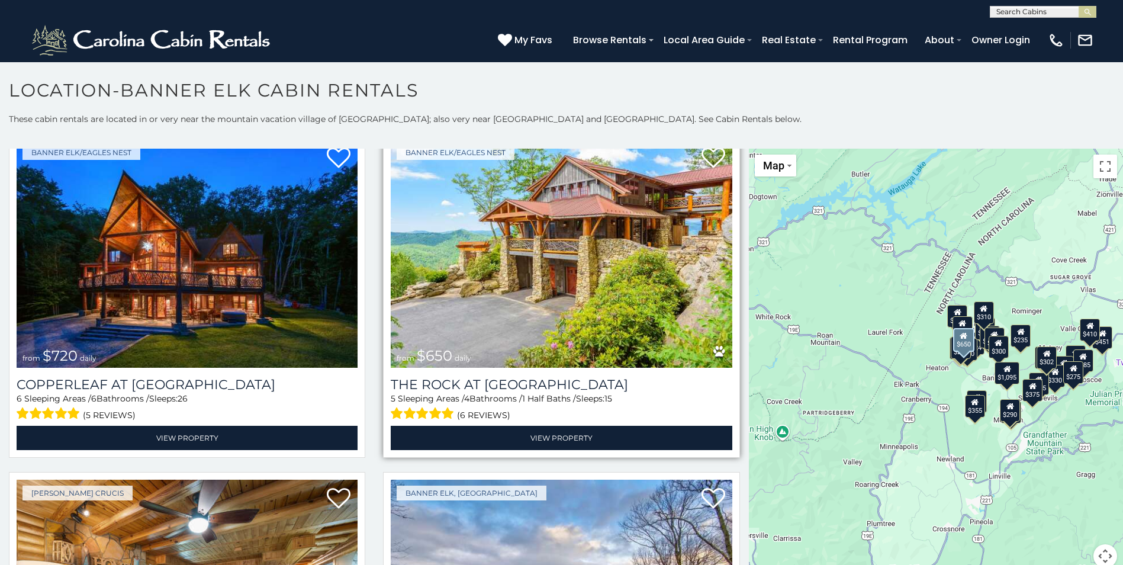
click at [599, 309] on img at bounding box center [561, 253] width 341 height 228
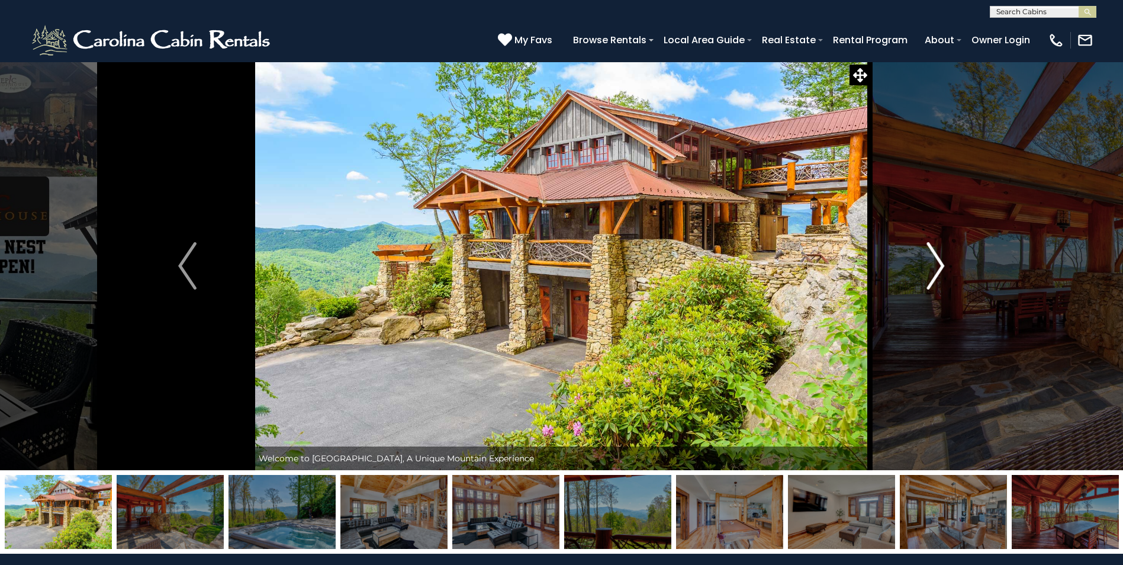
click at [939, 263] on img "Next" at bounding box center [935, 265] width 18 height 47
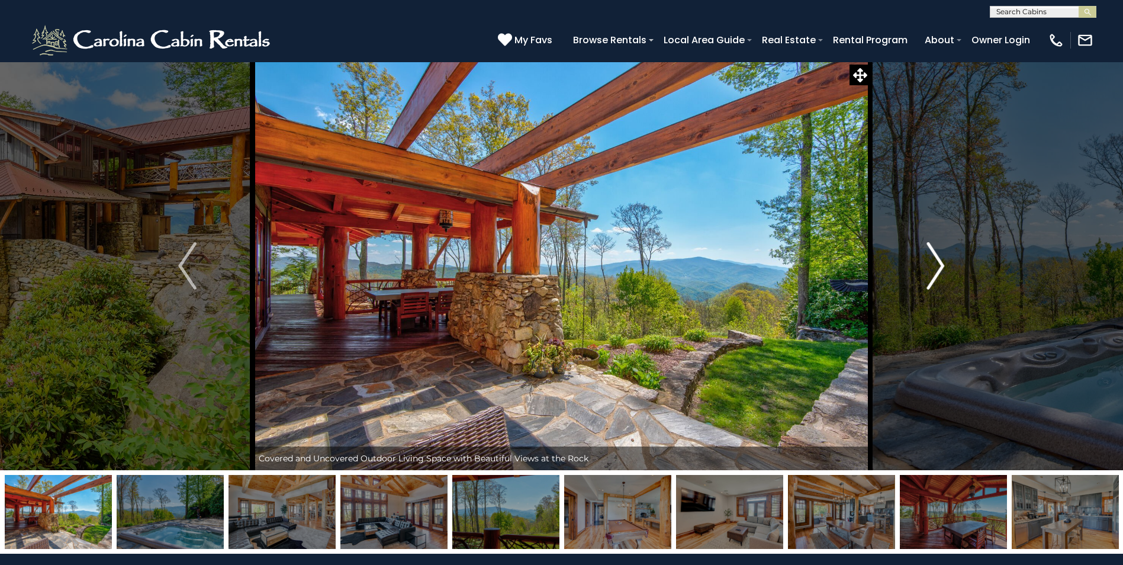
click at [939, 263] on img "Next" at bounding box center [935, 265] width 18 height 47
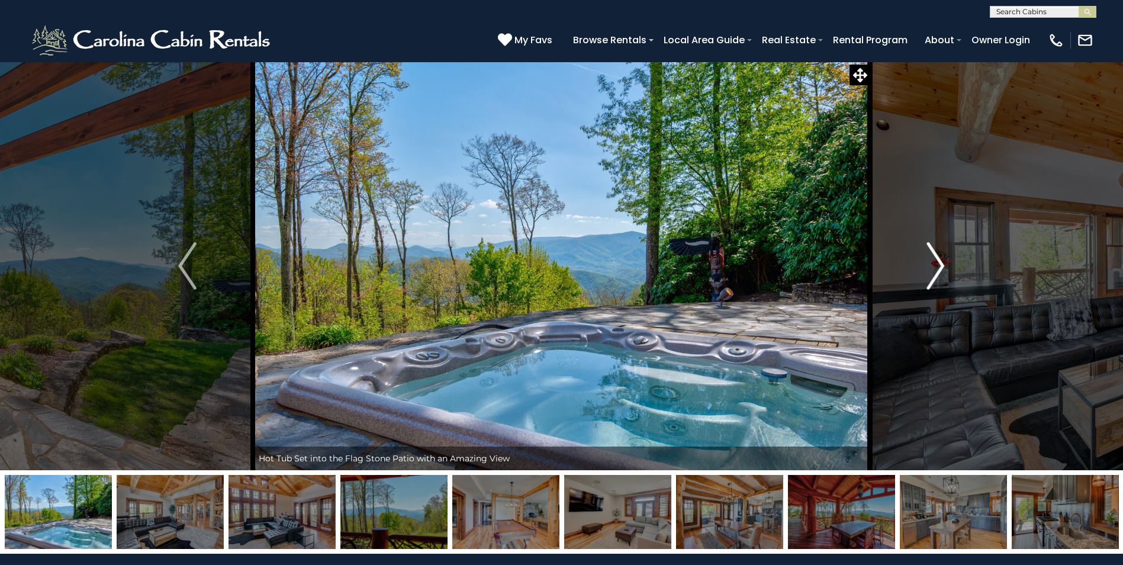
click at [939, 263] on img "Next" at bounding box center [935, 265] width 18 height 47
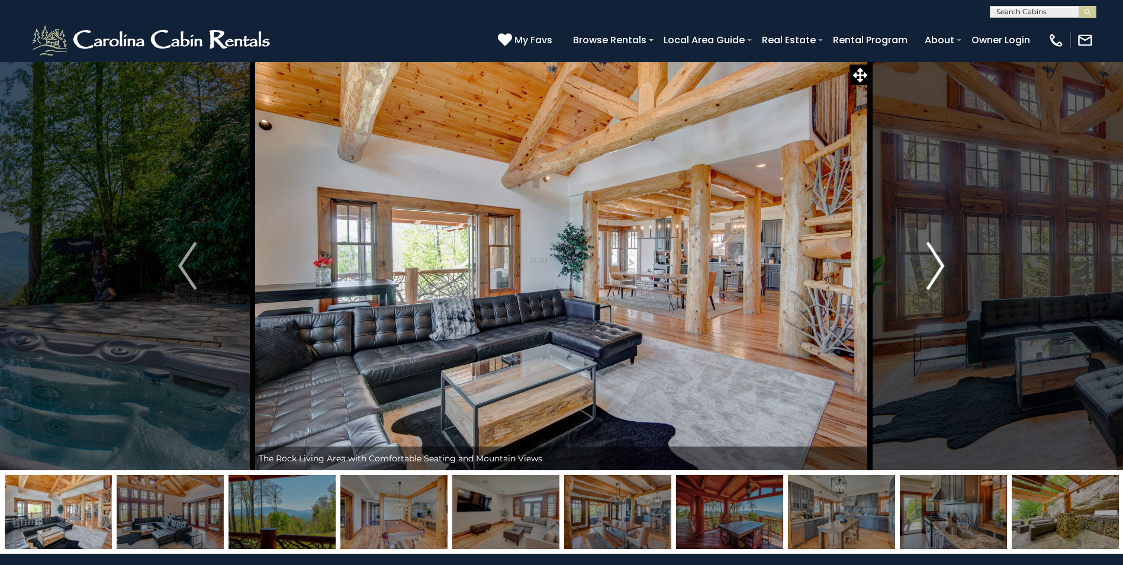
click at [939, 263] on img "Next" at bounding box center [935, 265] width 18 height 47
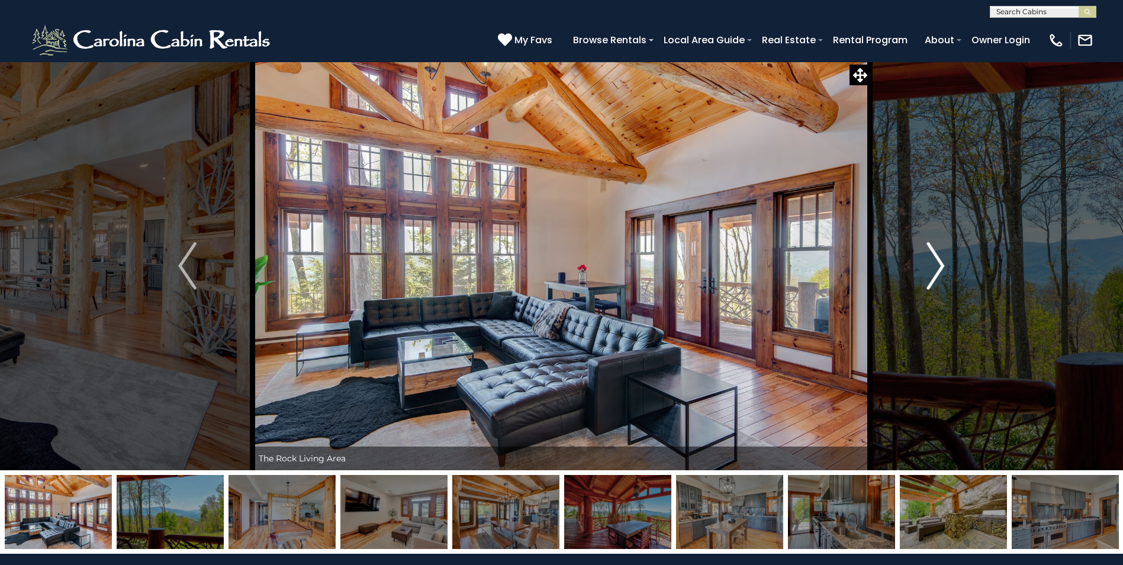
click at [939, 263] on img "Next" at bounding box center [935, 265] width 18 height 47
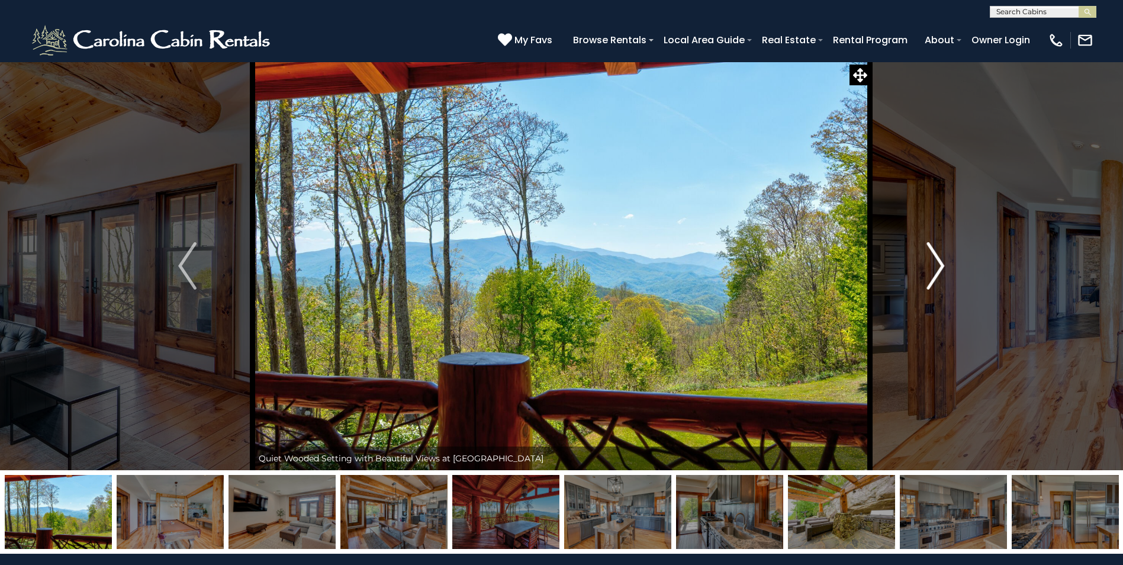
click at [939, 263] on img "Next" at bounding box center [935, 265] width 18 height 47
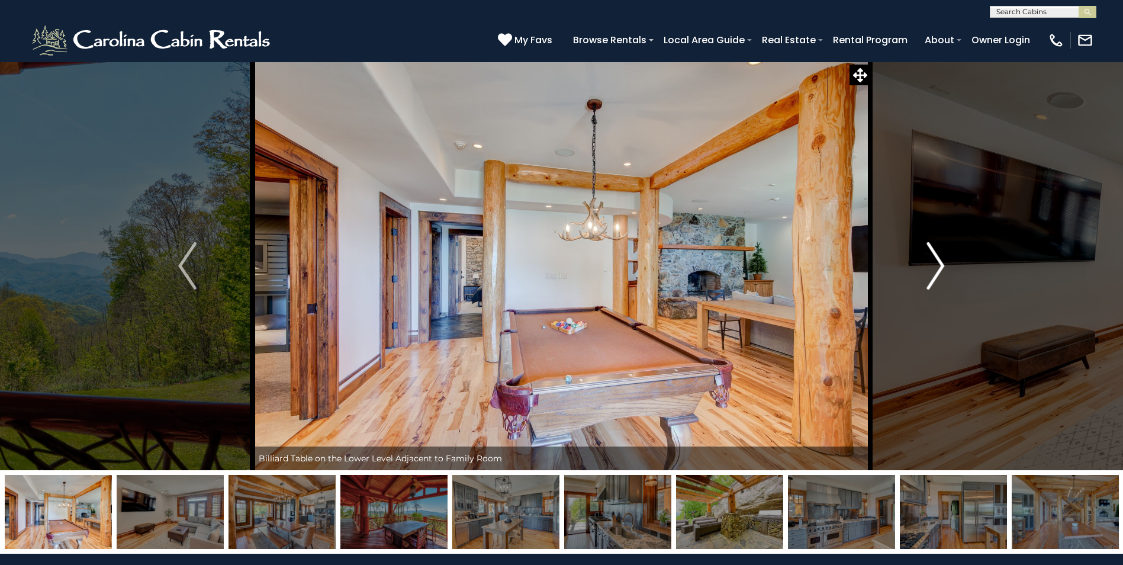
click at [939, 263] on img "Next" at bounding box center [935, 265] width 18 height 47
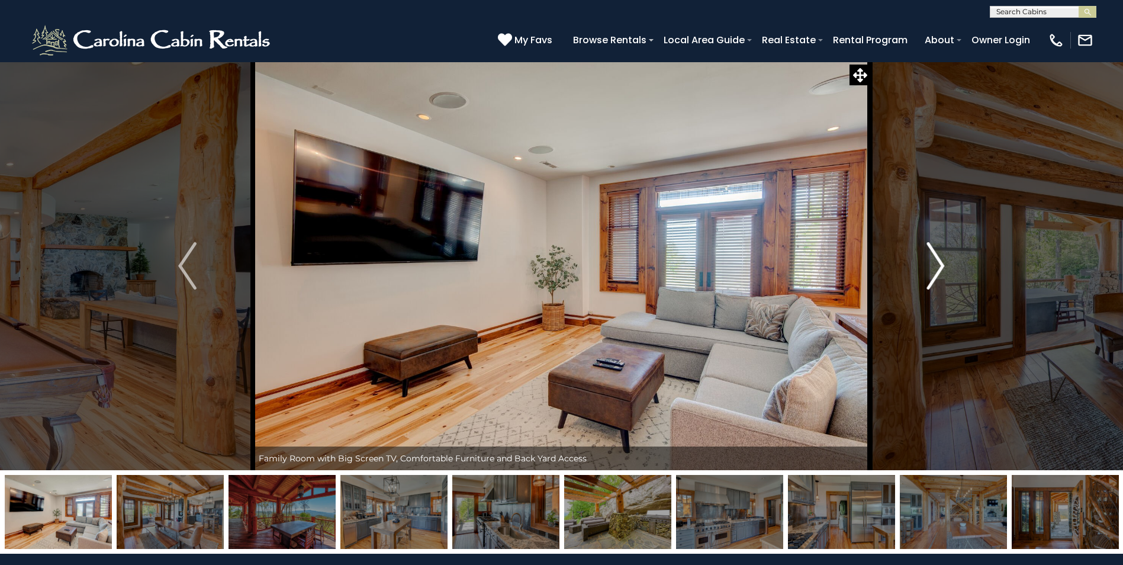
click at [939, 263] on img "Next" at bounding box center [935, 265] width 18 height 47
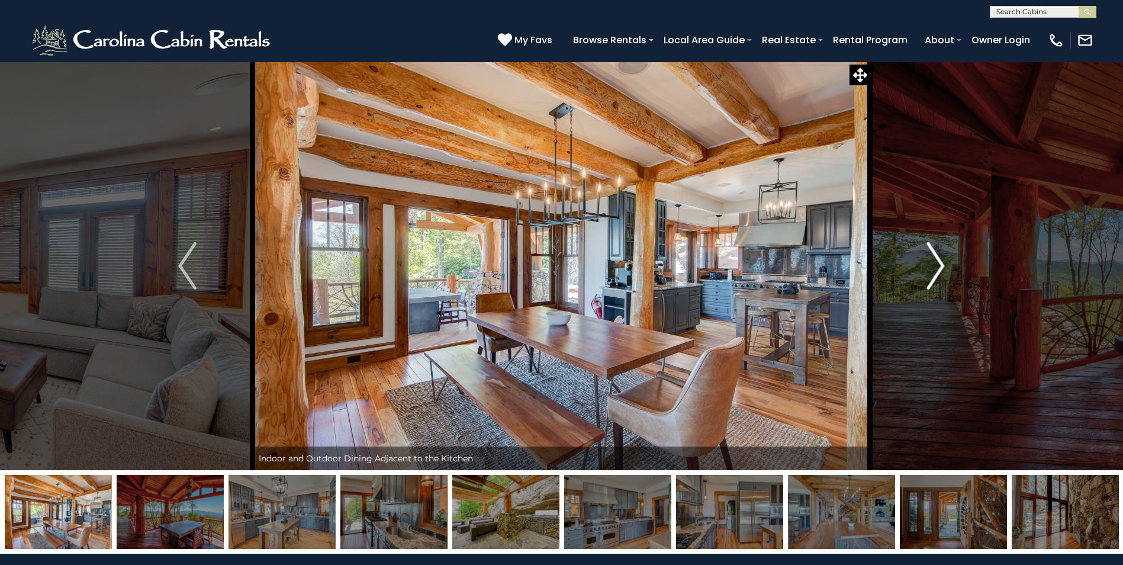
click at [939, 263] on img "Next" at bounding box center [935, 265] width 18 height 47
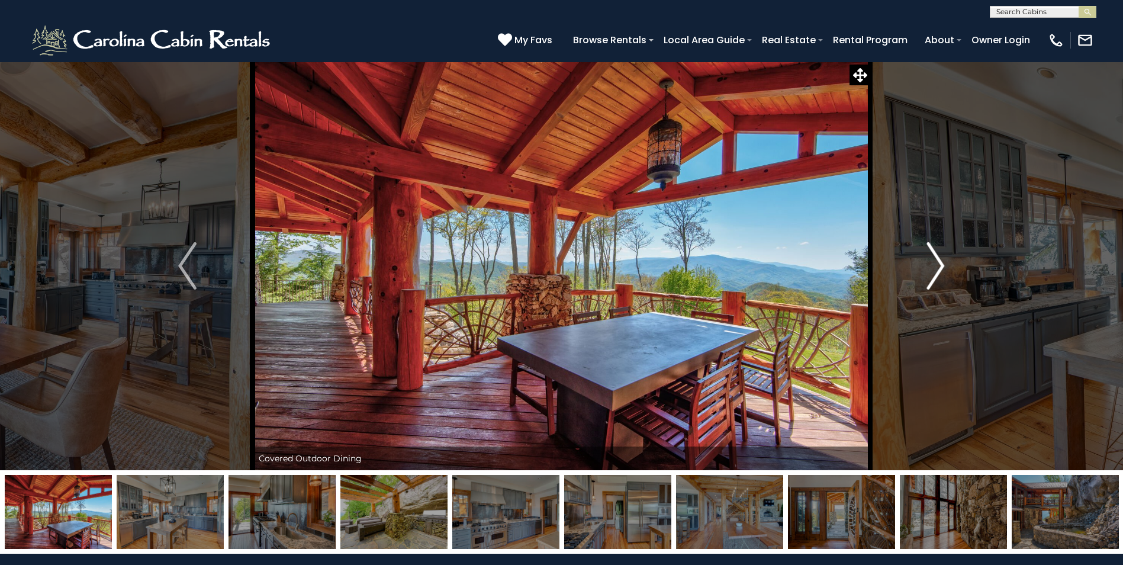
click at [939, 263] on img "Next" at bounding box center [935, 265] width 18 height 47
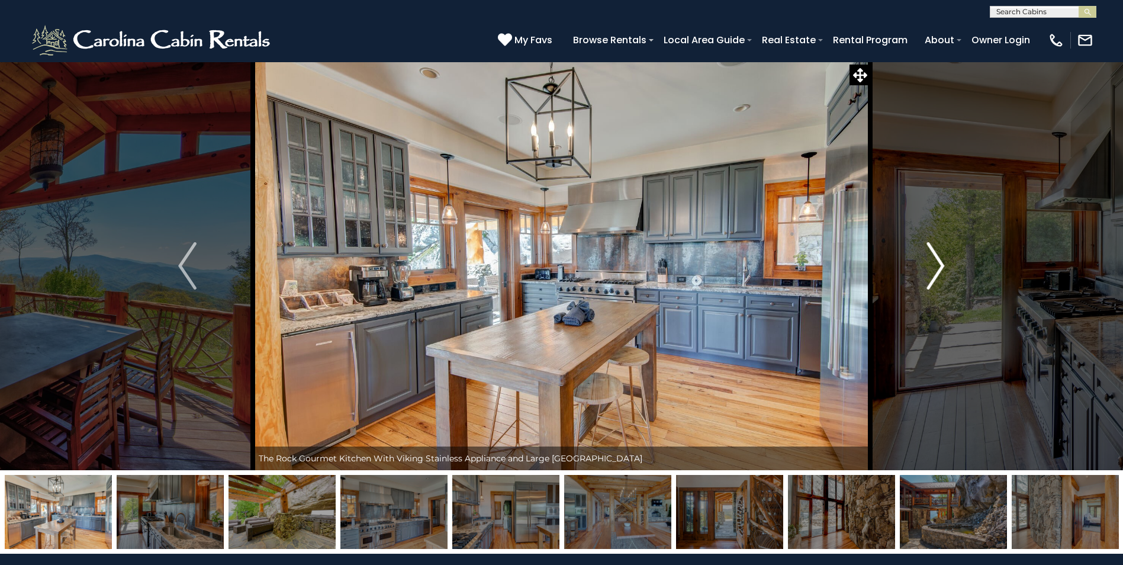
click at [939, 263] on img "Next" at bounding box center [935, 265] width 18 height 47
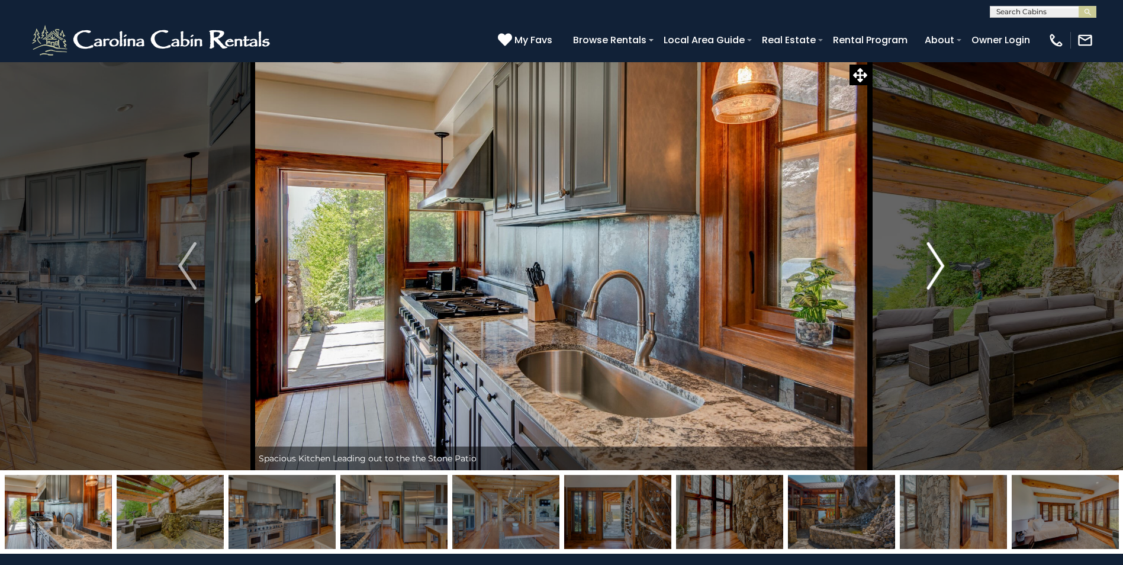
click at [939, 263] on img "Next" at bounding box center [935, 265] width 18 height 47
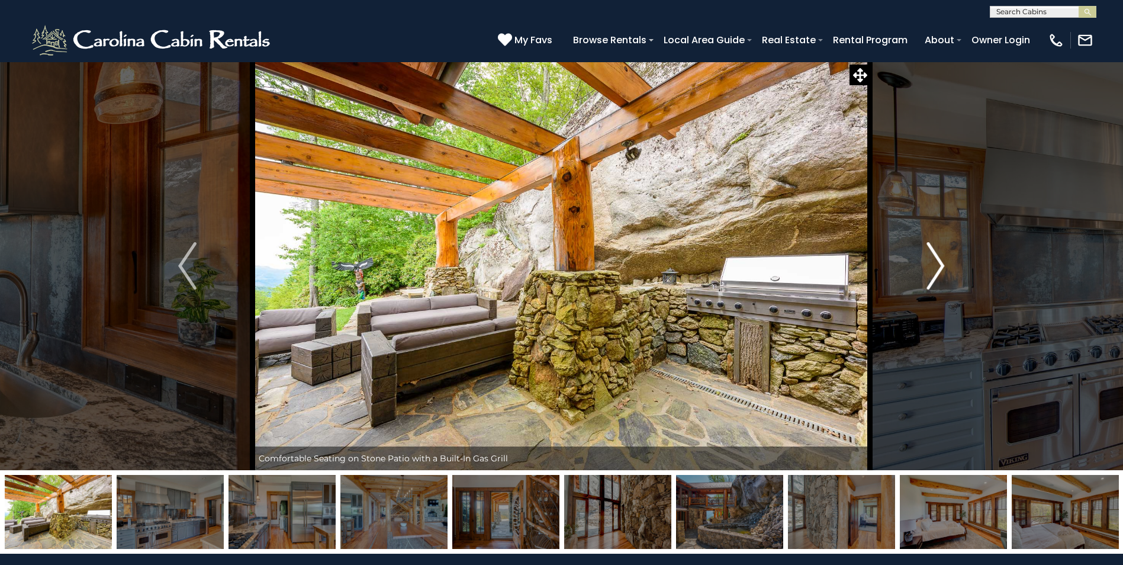
click at [939, 263] on img "Next" at bounding box center [935, 265] width 18 height 47
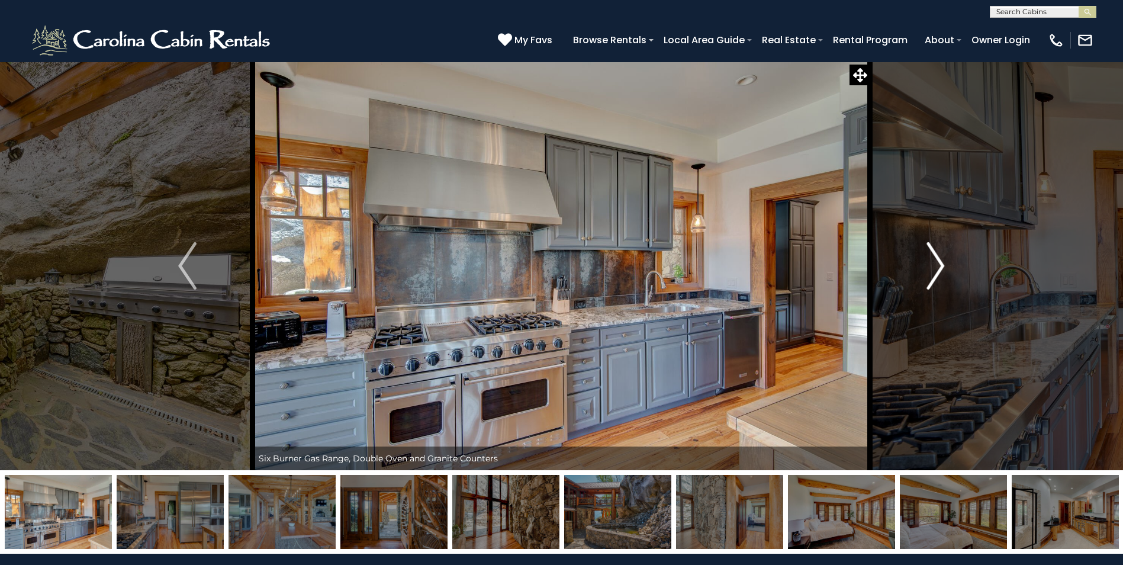
click at [939, 263] on img "Next" at bounding box center [935, 265] width 18 height 47
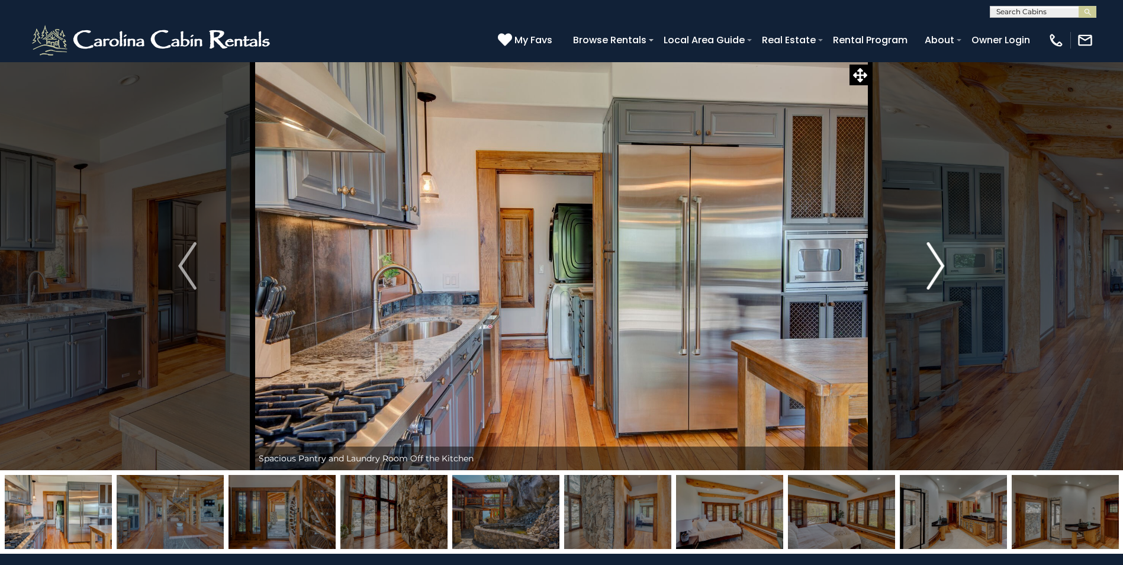
click at [939, 263] on img "Next" at bounding box center [935, 265] width 18 height 47
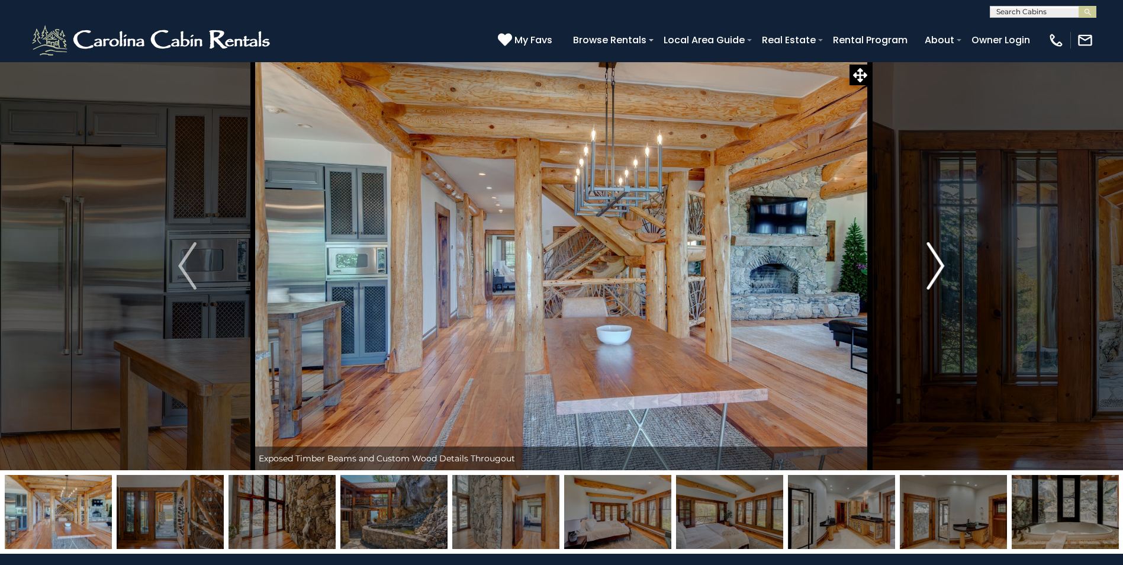
click at [939, 263] on img "Next" at bounding box center [935, 265] width 18 height 47
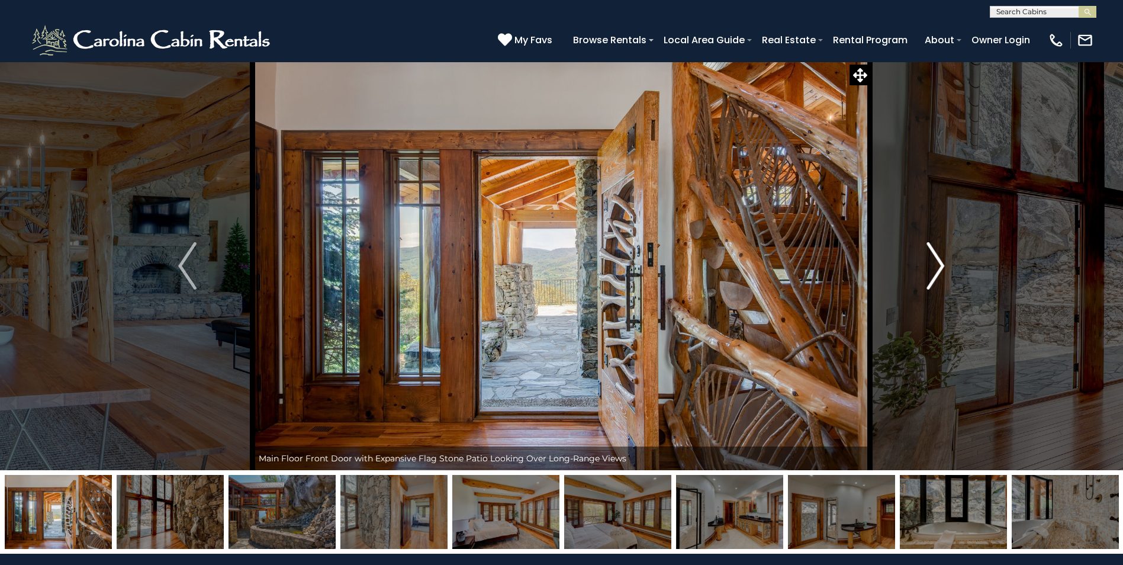
click at [939, 263] on img "Next" at bounding box center [935, 265] width 18 height 47
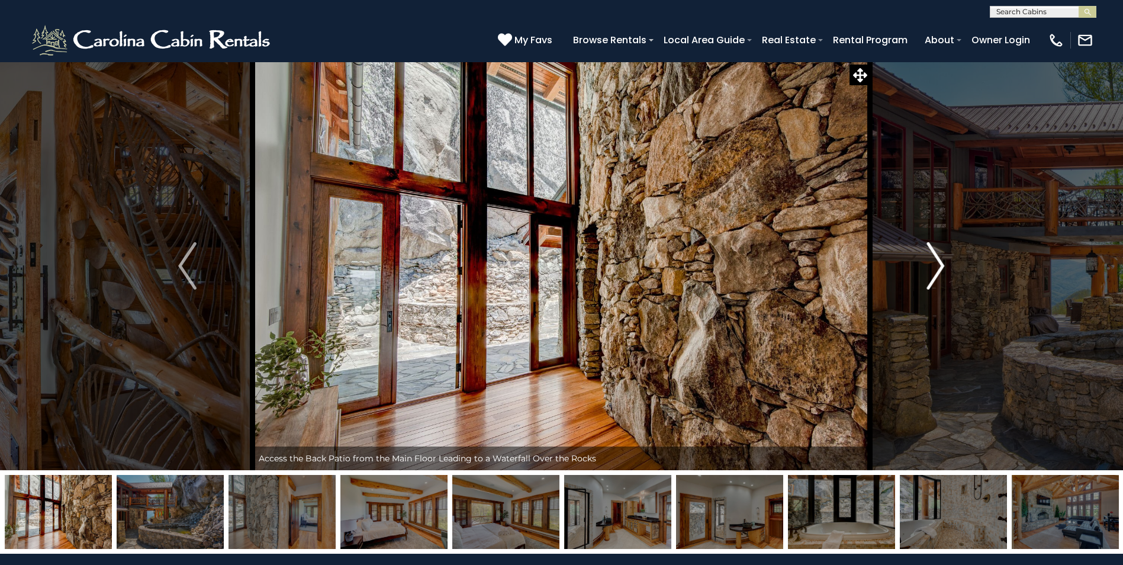
click at [939, 263] on img "Next" at bounding box center [935, 265] width 18 height 47
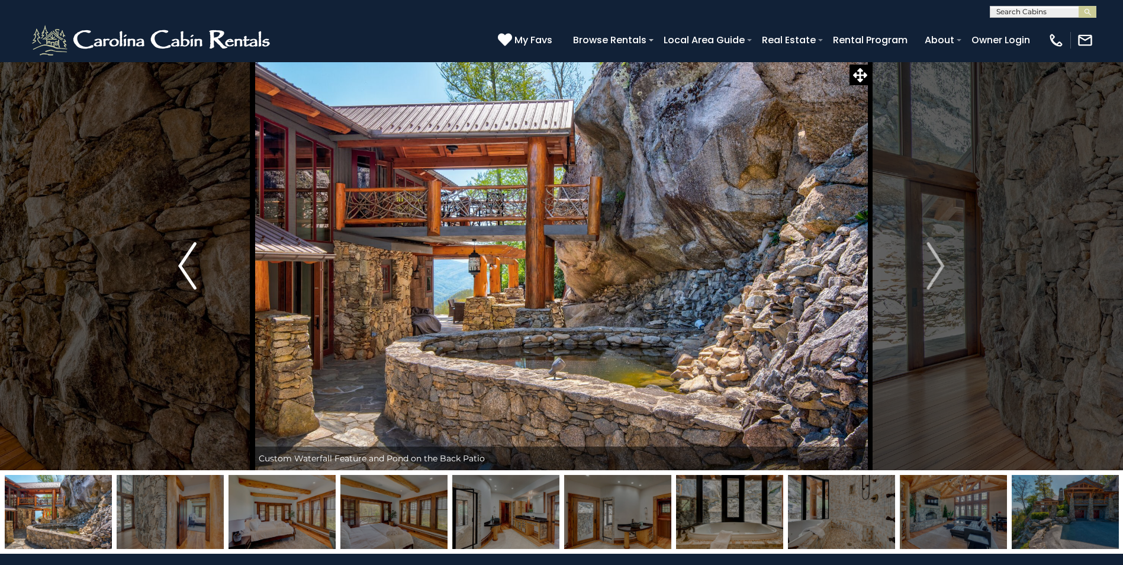
click at [186, 267] on img "Previous" at bounding box center [187, 265] width 18 height 47
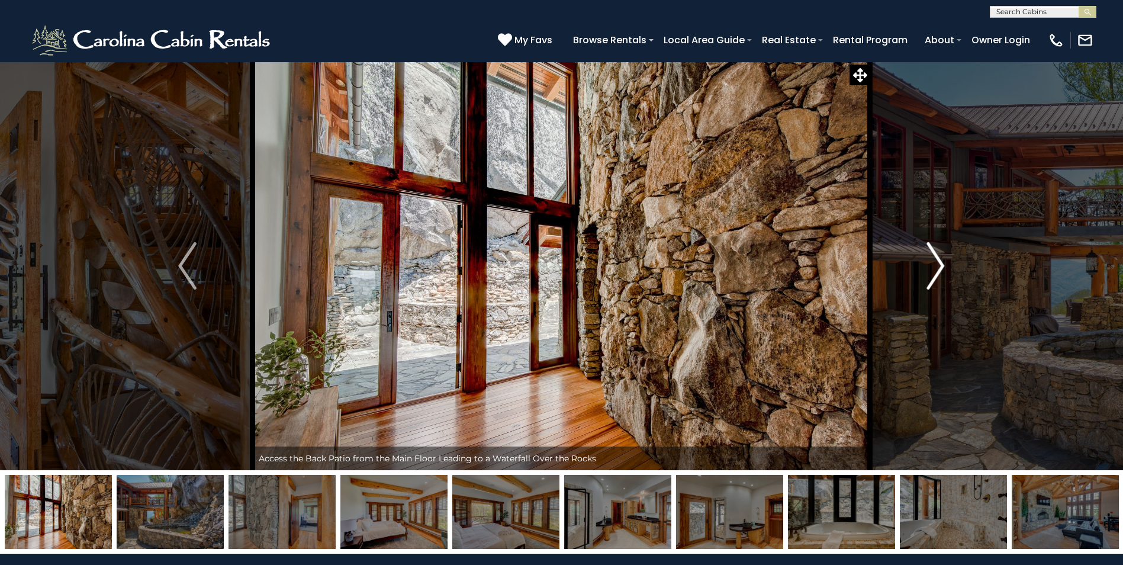
click at [940, 267] on img "Next" at bounding box center [935, 265] width 18 height 47
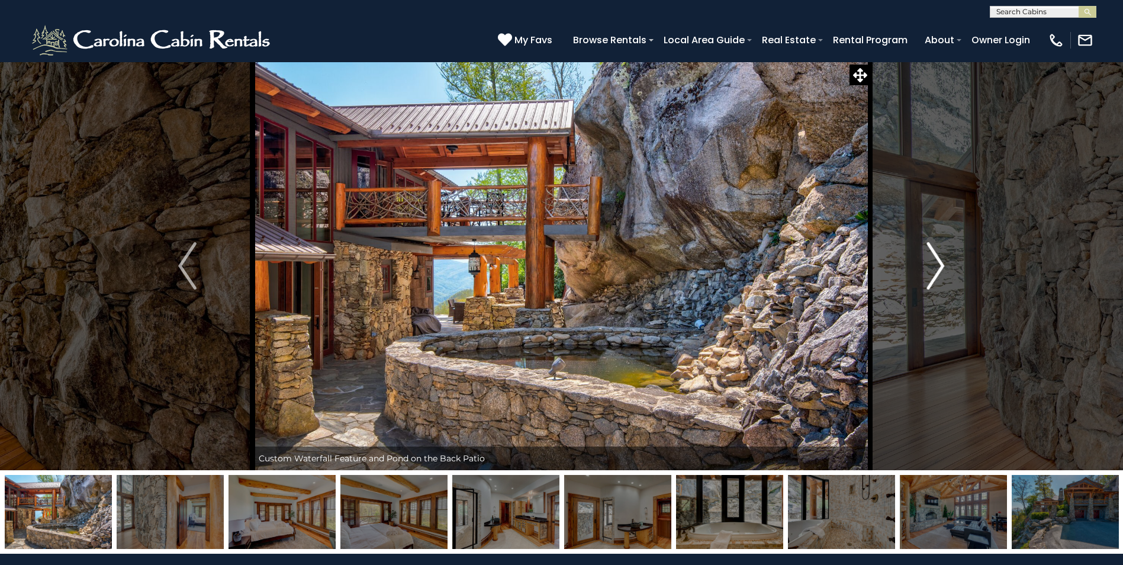
click at [940, 267] on img "Next" at bounding box center [935, 265] width 18 height 47
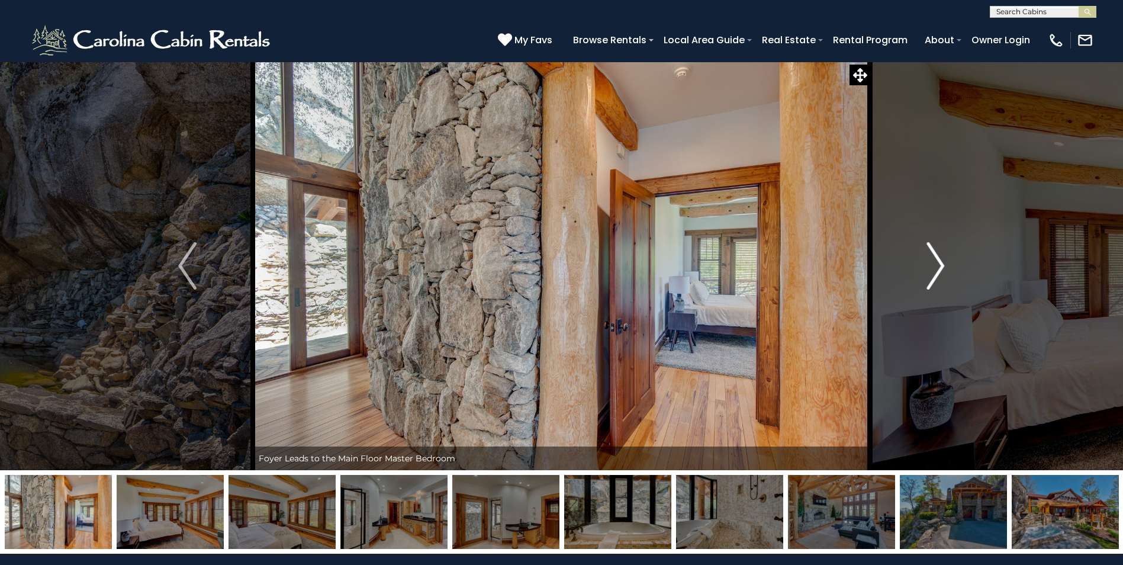
click at [936, 266] on img "Next" at bounding box center [935, 265] width 18 height 47
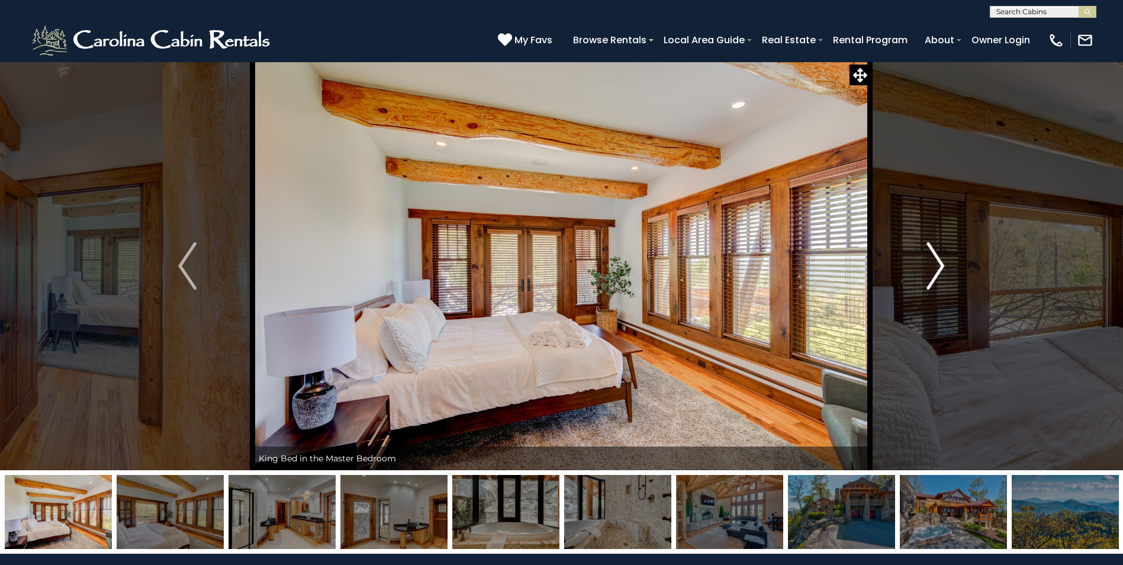
click at [936, 266] on img "Next" at bounding box center [935, 265] width 18 height 47
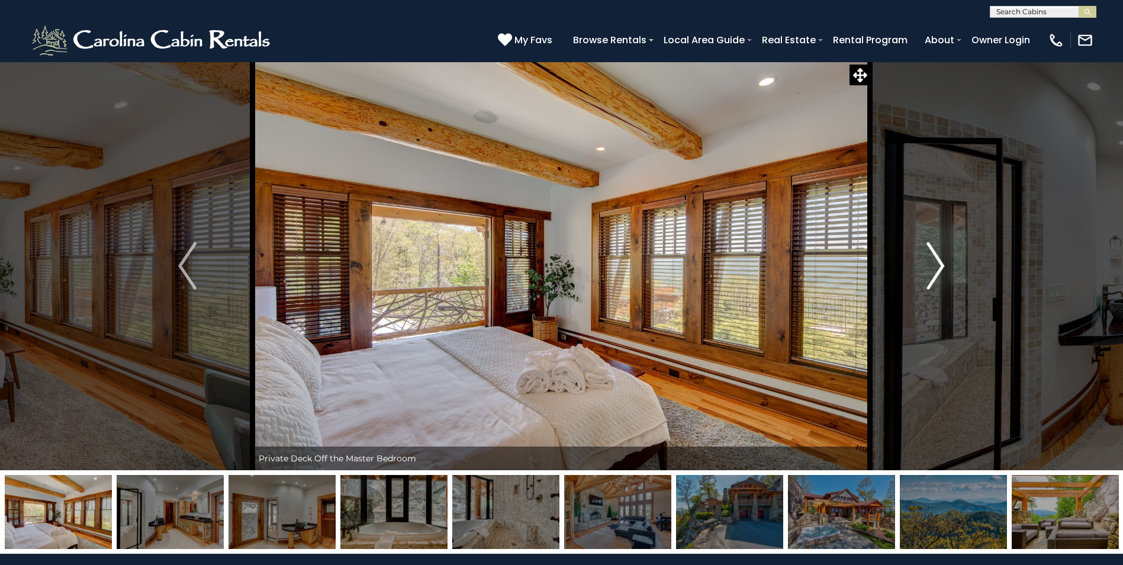
click at [936, 265] on img "Next" at bounding box center [935, 265] width 18 height 47
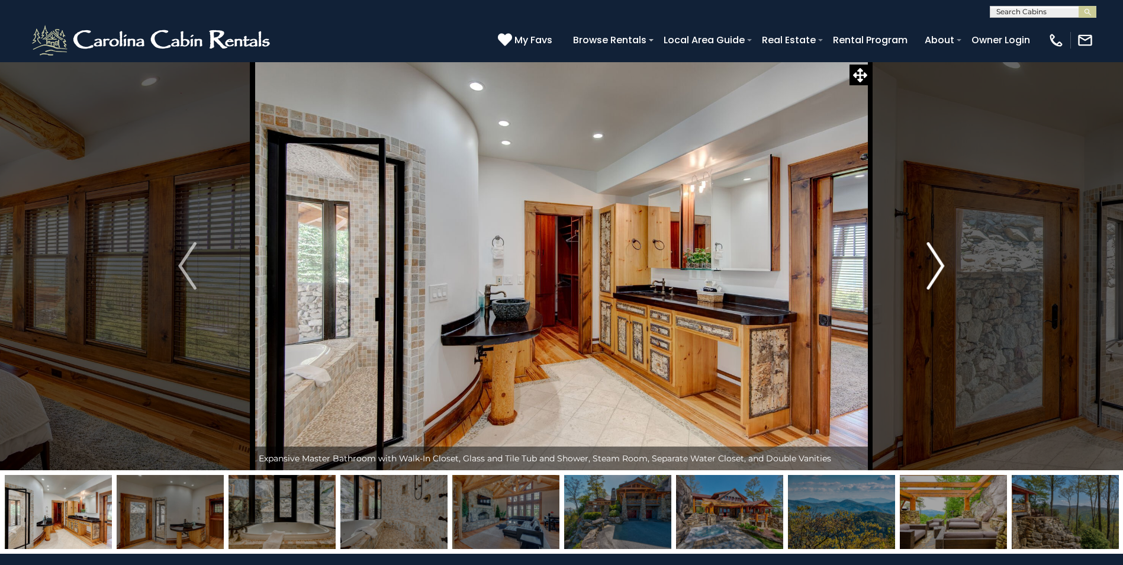
click at [936, 265] on img "Next" at bounding box center [935, 265] width 18 height 47
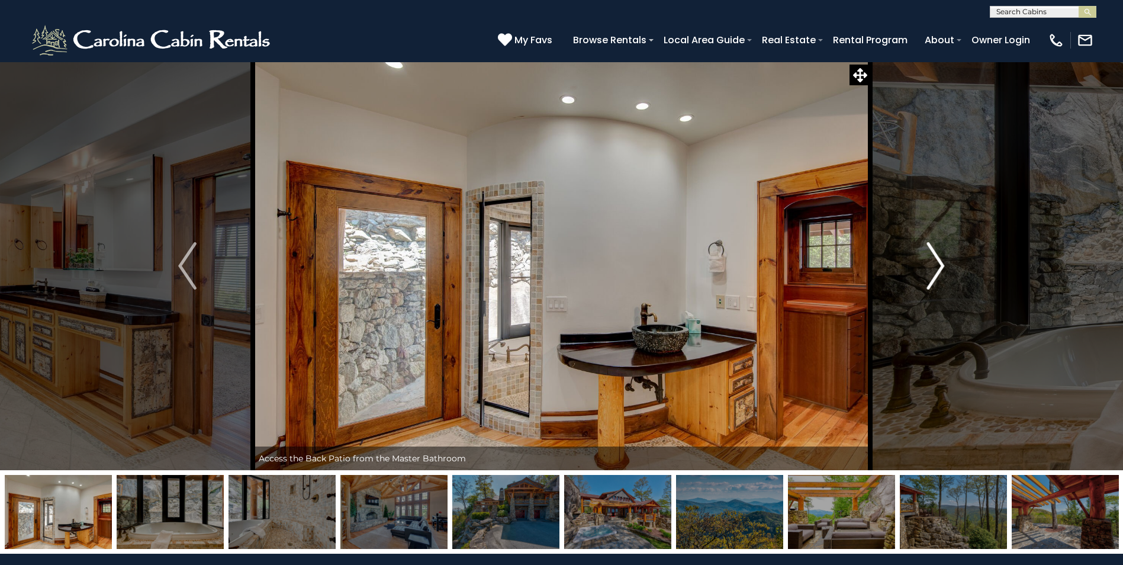
click at [939, 265] on img "Next" at bounding box center [935, 265] width 18 height 47
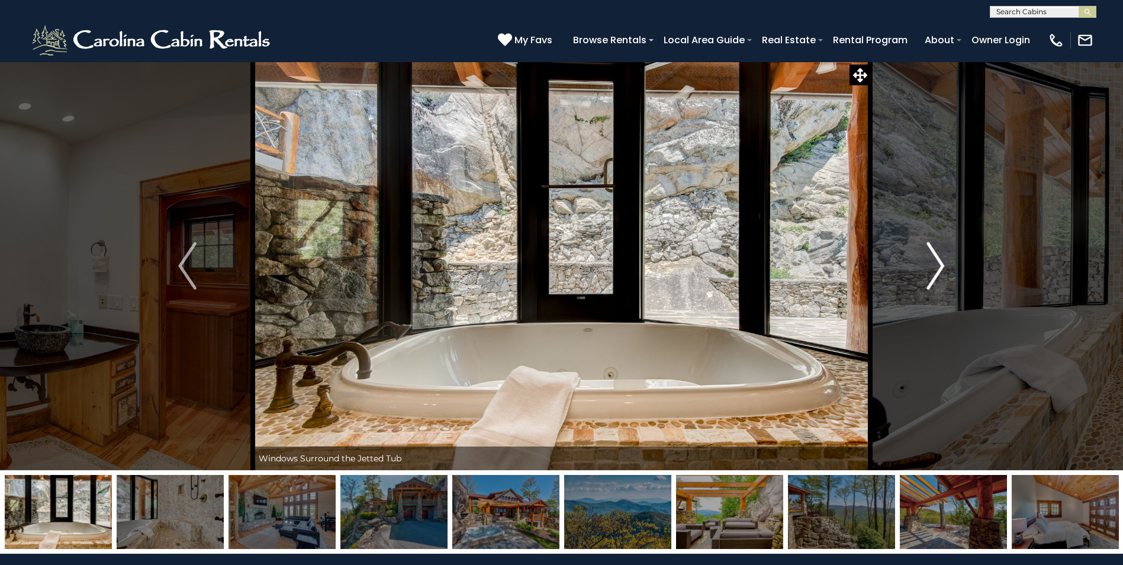
click at [939, 265] on img "Next" at bounding box center [935, 265] width 18 height 47
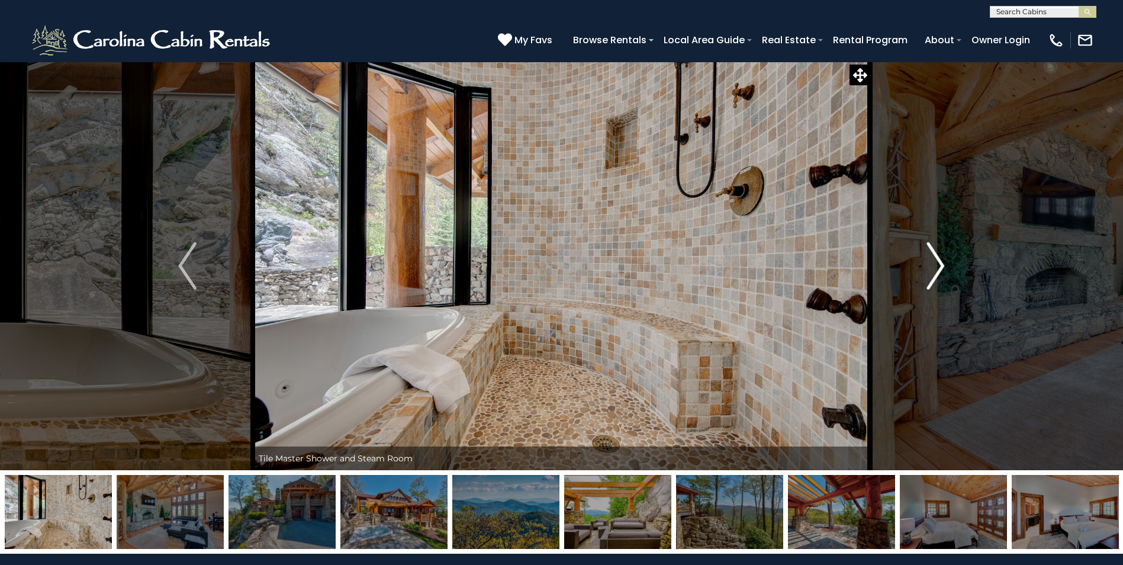
click at [939, 265] on img "Next" at bounding box center [935, 265] width 18 height 47
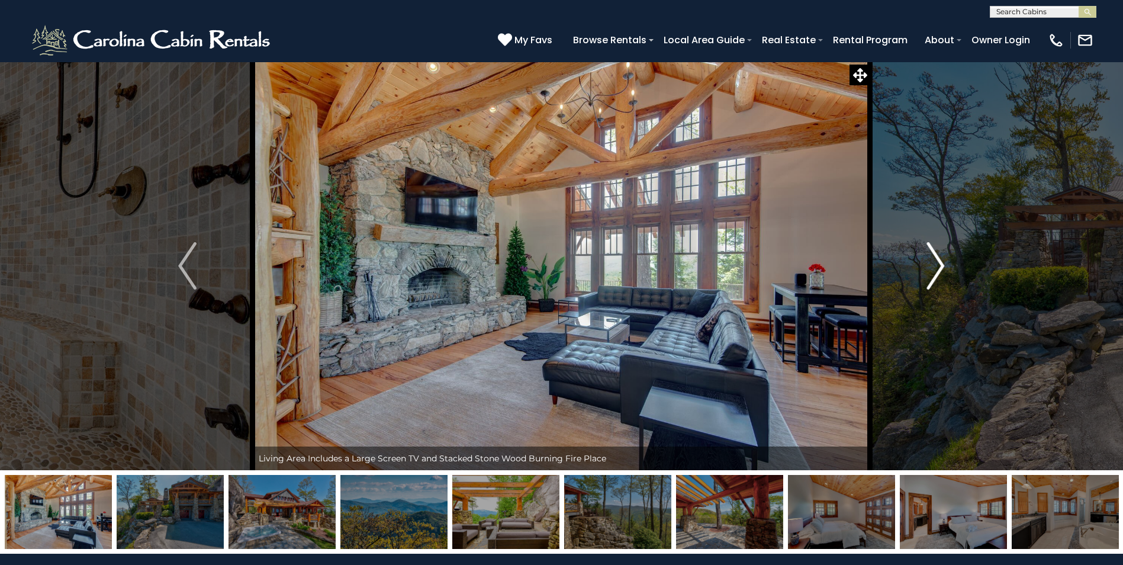
click at [939, 265] on img "Next" at bounding box center [935, 265] width 18 height 47
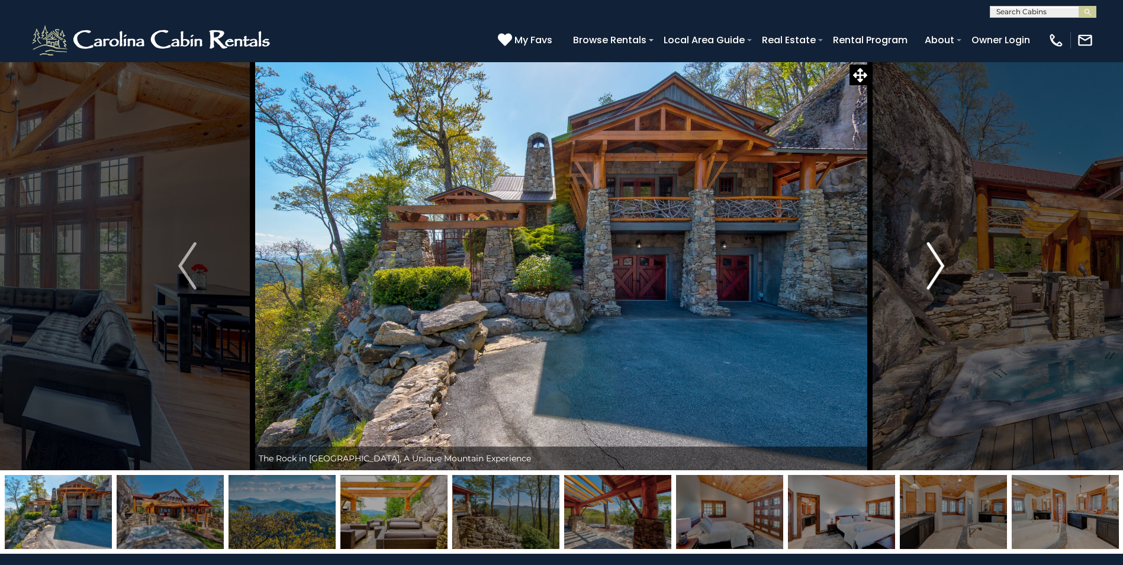
click at [939, 265] on img "Next" at bounding box center [935, 265] width 18 height 47
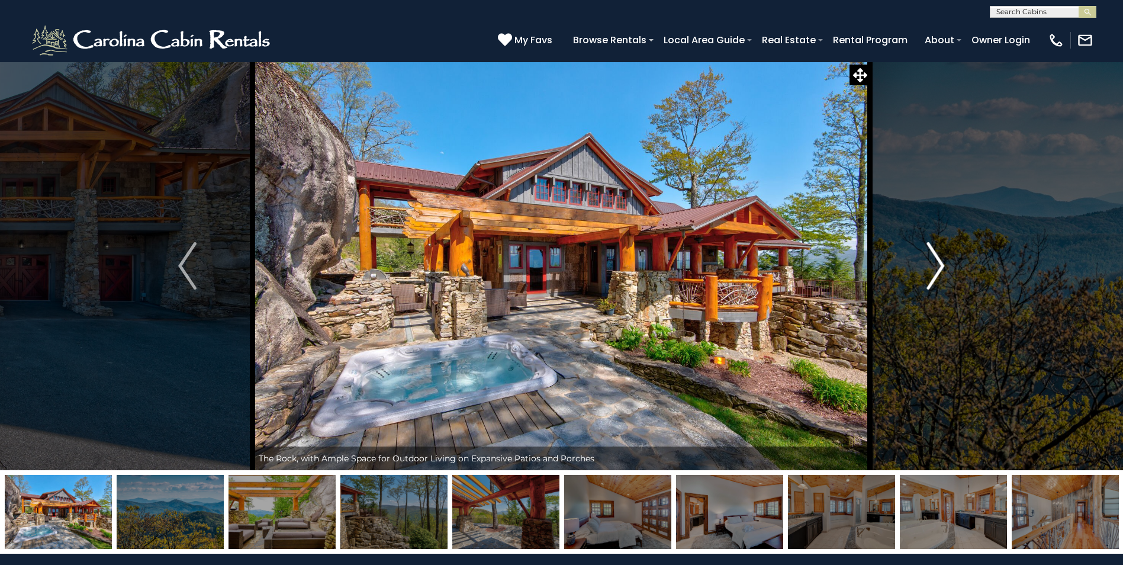
click at [939, 265] on img "Next" at bounding box center [935, 265] width 18 height 47
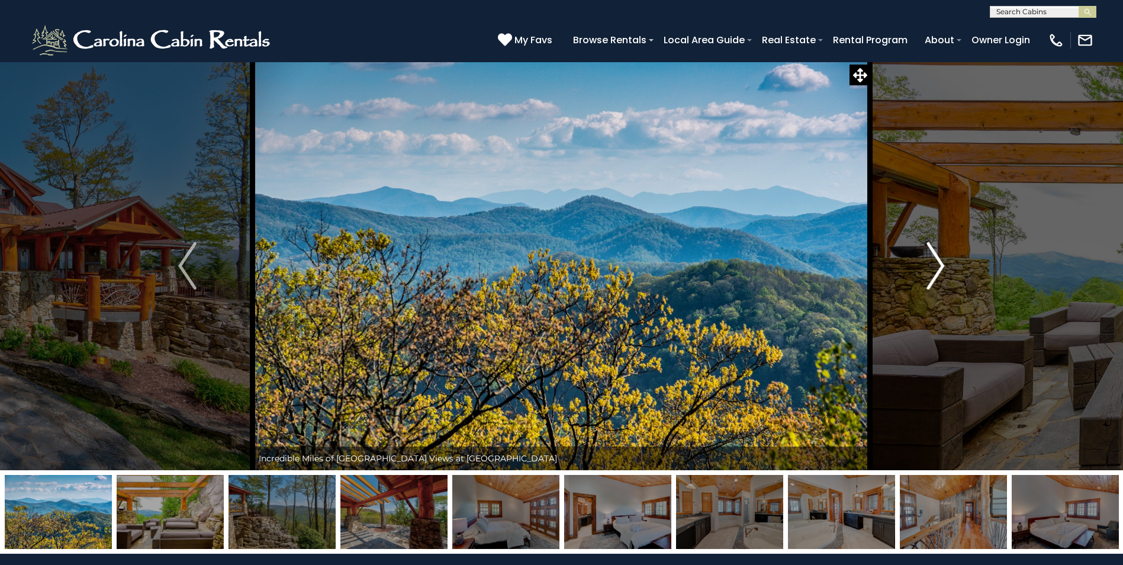
click at [939, 265] on img "Next" at bounding box center [935, 265] width 18 height 47
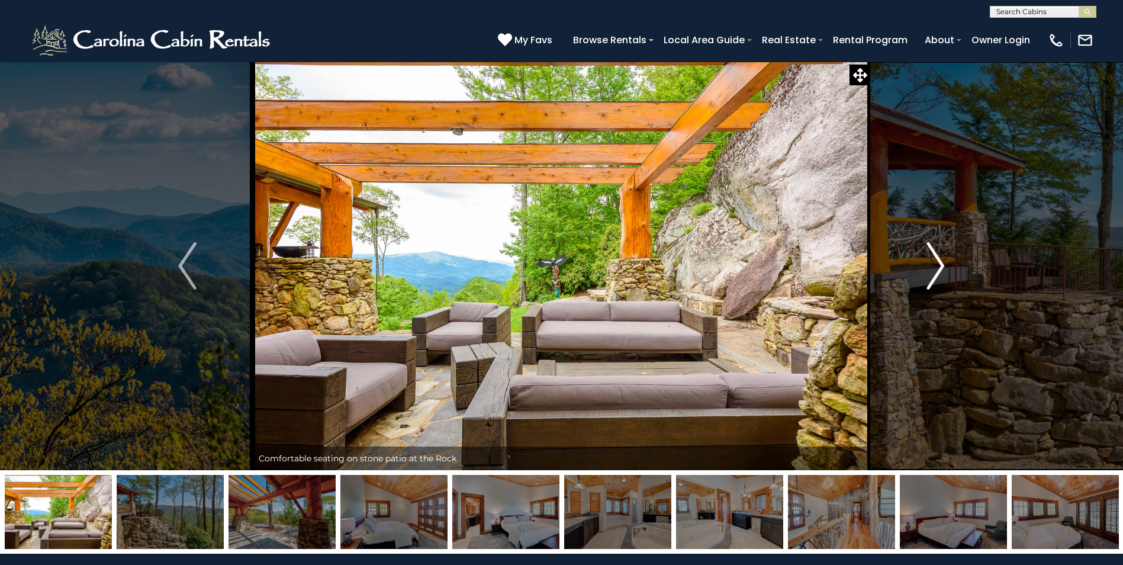
click at [939, 265] on img "Next" at bounding box center [935, 265] width 18 height 47
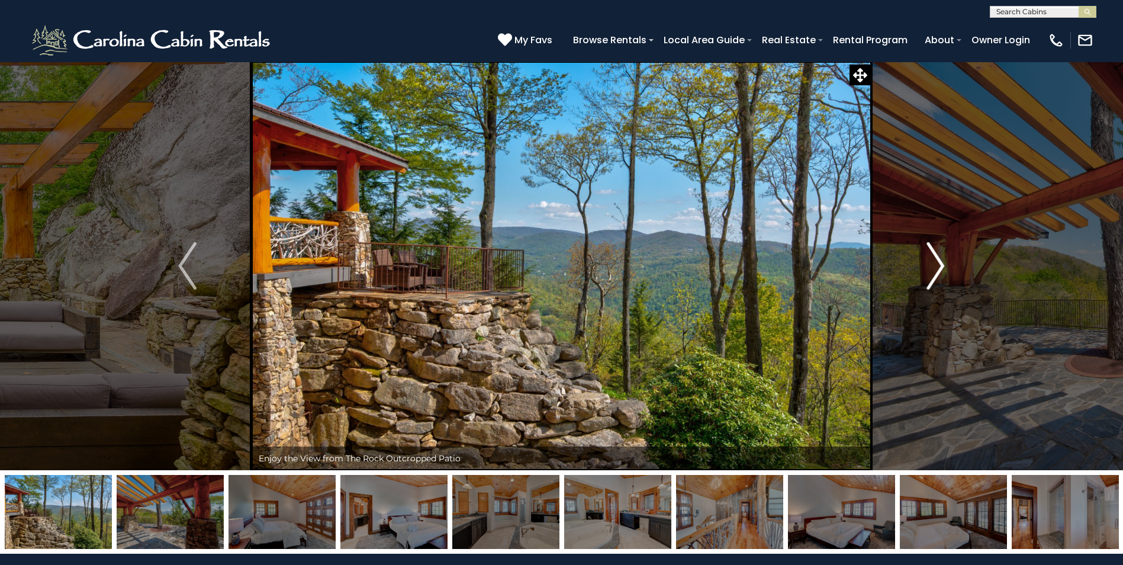
click at [939, 265] on img "Next" at bounding box center [935, 265] width 18 height 47
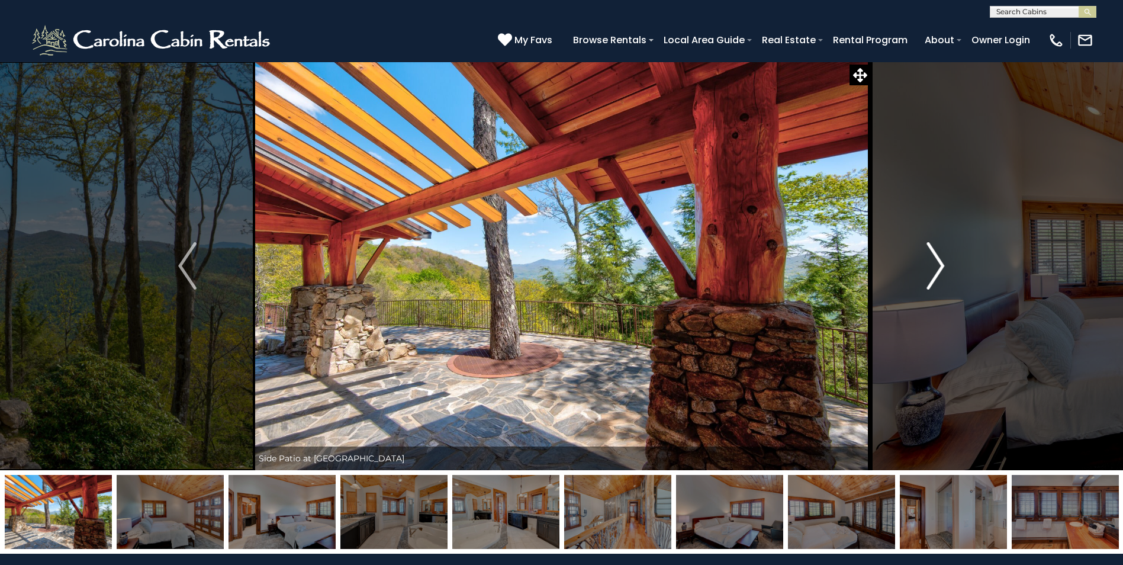
click at [939, 265] on img "Next" at bounding box center [935, 265] width 18 height 47
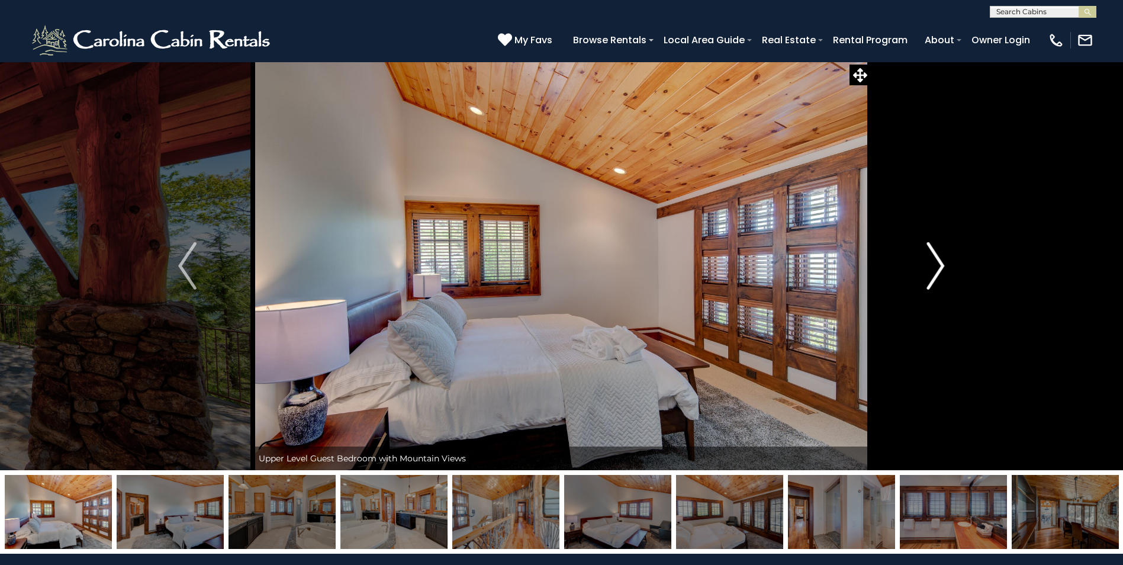
click at [939, 265] on img "Next" at bounding box center [935, 265] width 18 height 47
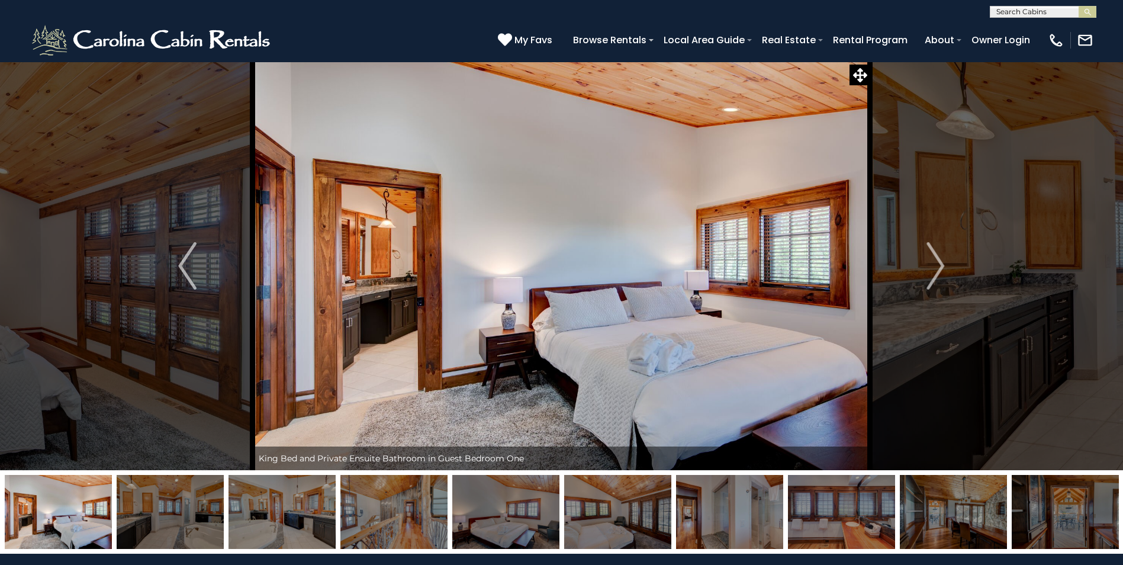
drag, startPoint x: 937, startPoint y: 265, endPoint x: 831, endPoint y: 328, distance: 123.7
click at [936, 265] on img "Next" at bounding box center [935, 265] width 18 height 47
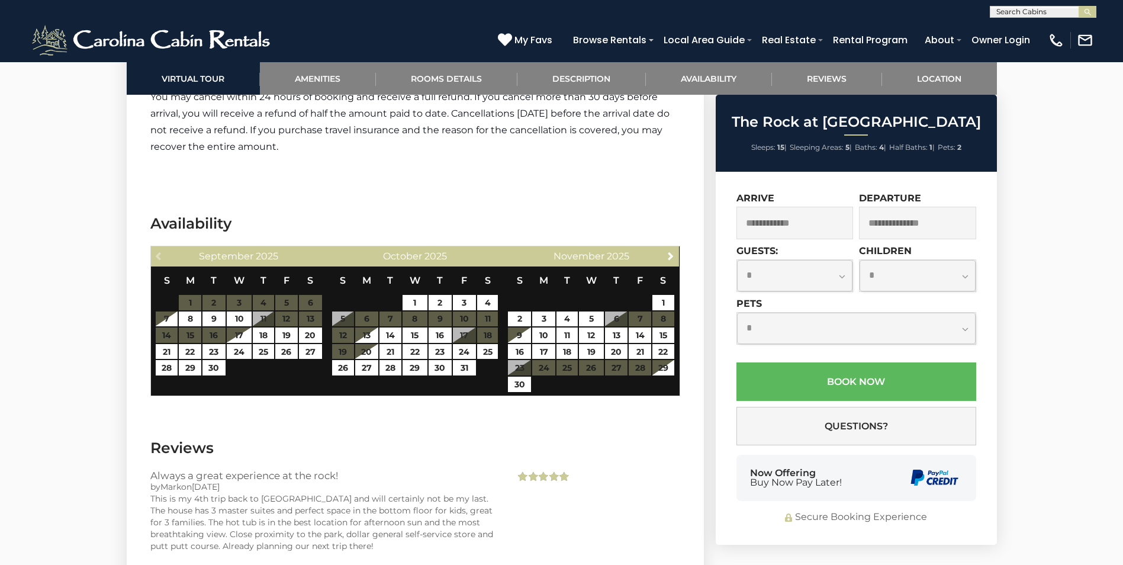
scroll to position [3433, 0]
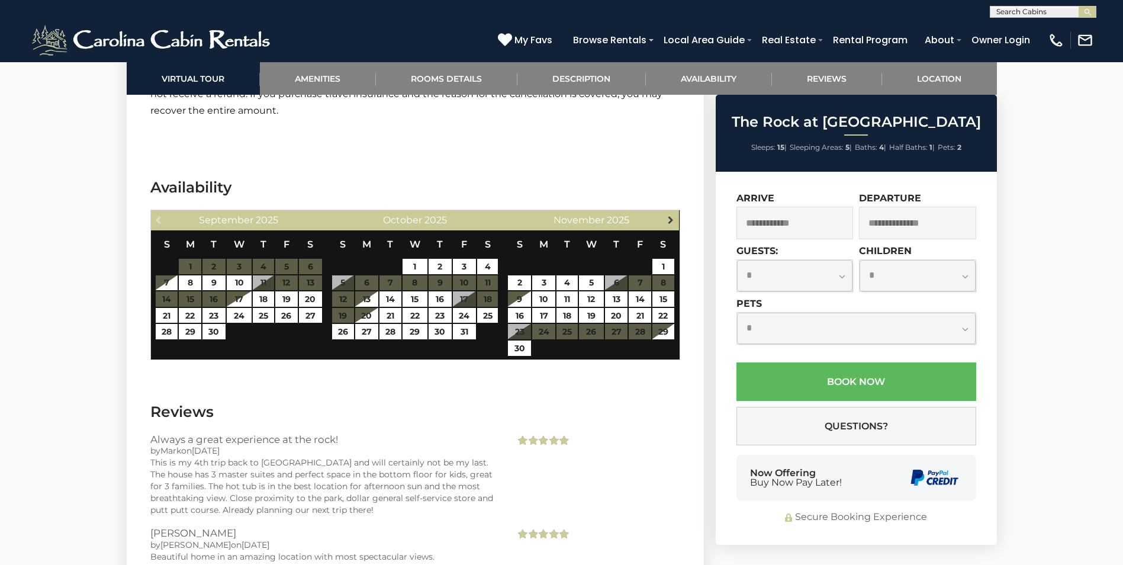
click at [672, 215] on span "Next" at bounding box center [670, 219] width 9 height 9
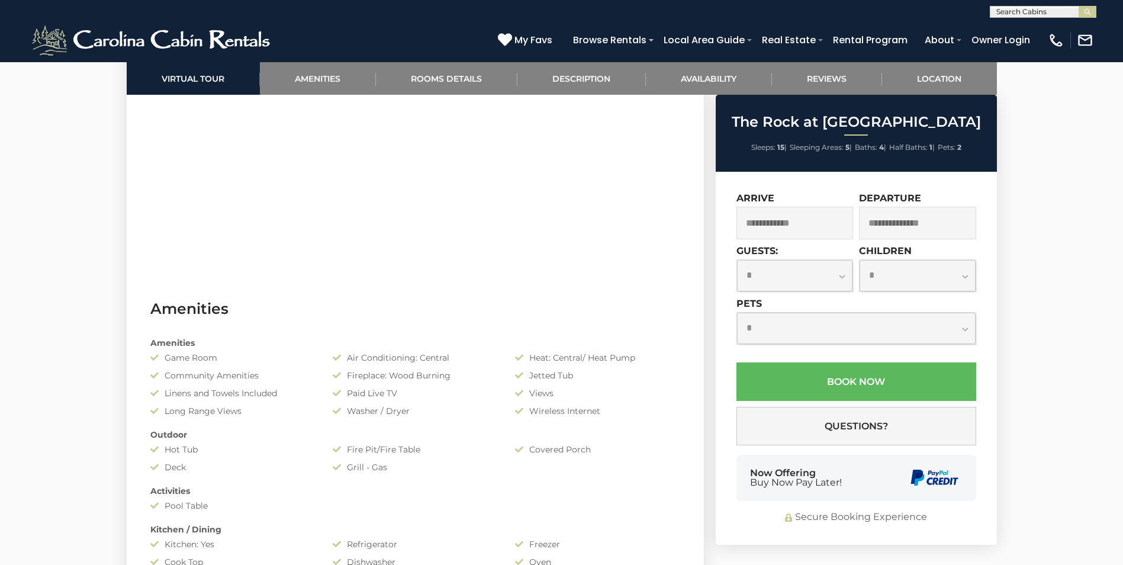
scroll to position [592, 0]
